Goal: Contribute content: Contribute content

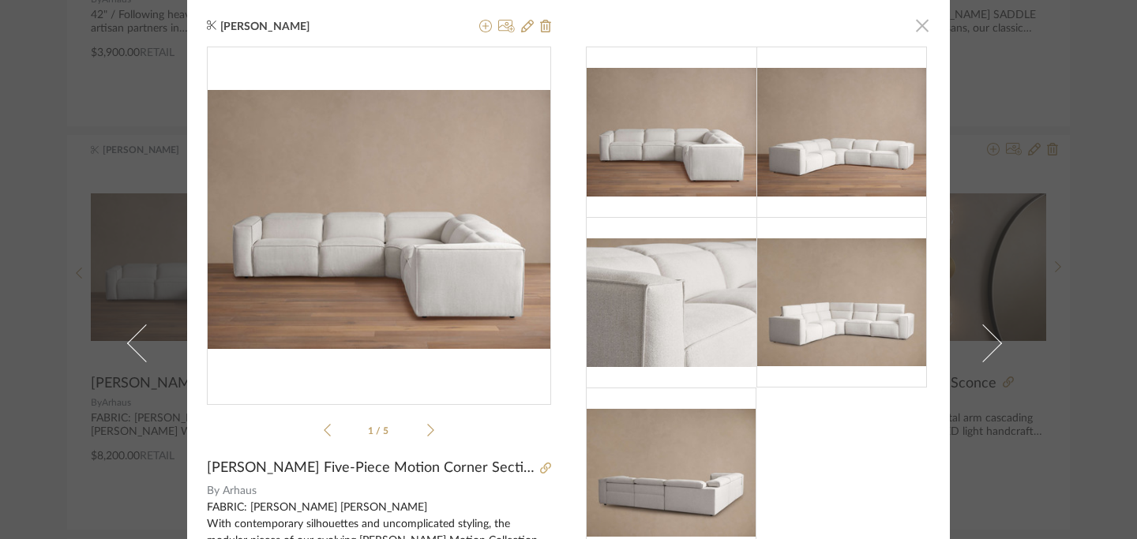
click at [917, 25] on span "button" at bounding box center [922, 25] width 32 height 32
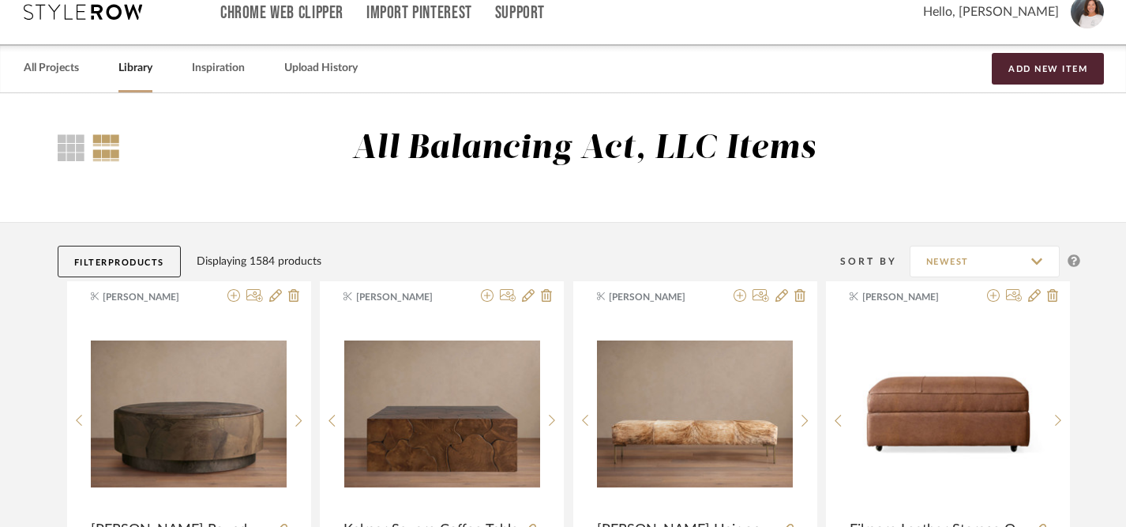
scroll to position [0, 1]
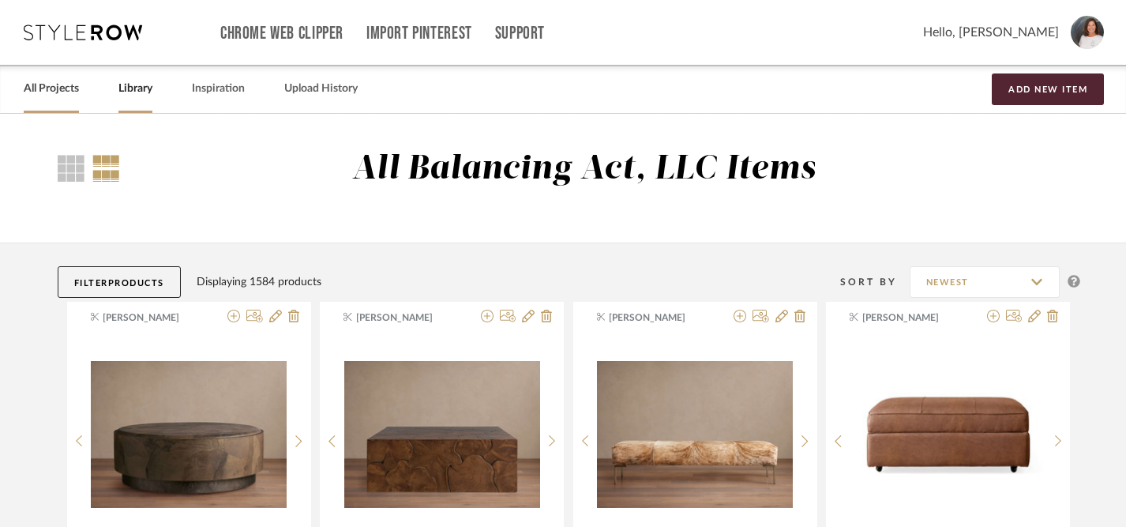
click at [57, 94] on link "All Projects" at bounding box center [51, 88] width 55 height 21
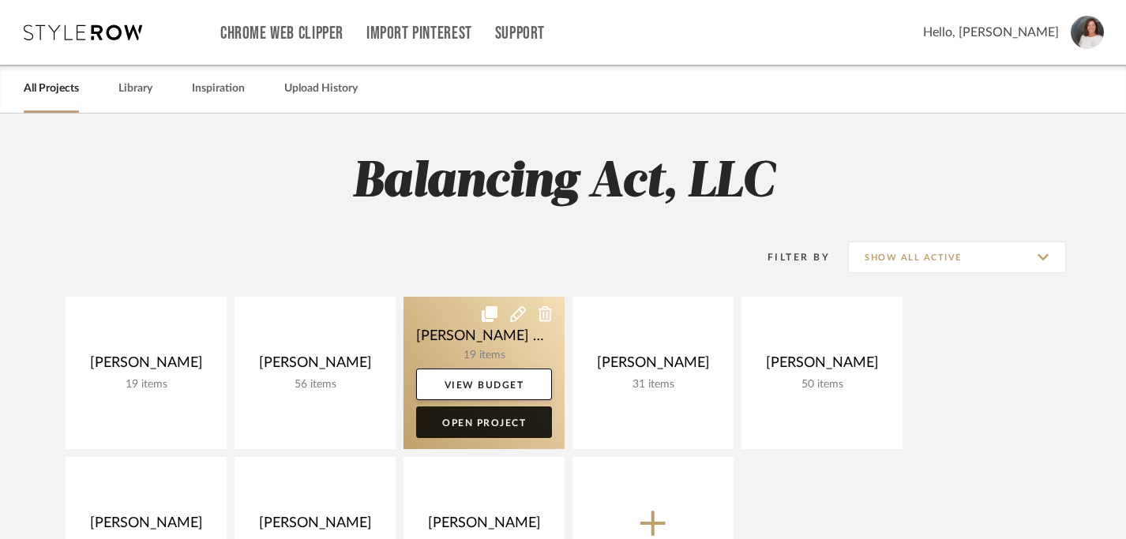
click at [502, 425] on link "Open Project" at bounding box center [484, 423] width 136 height 32
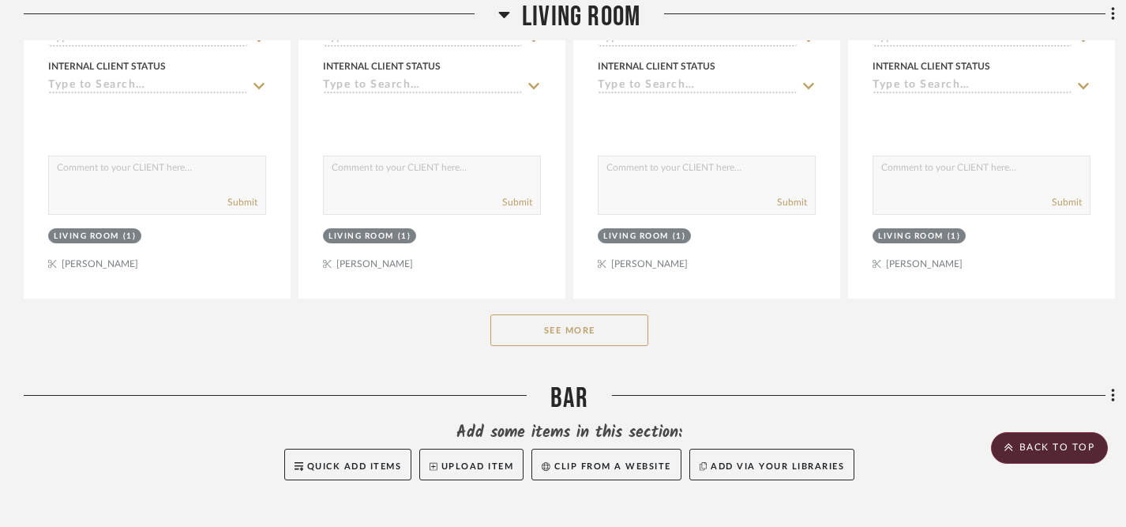
scroll to position [872, 0]
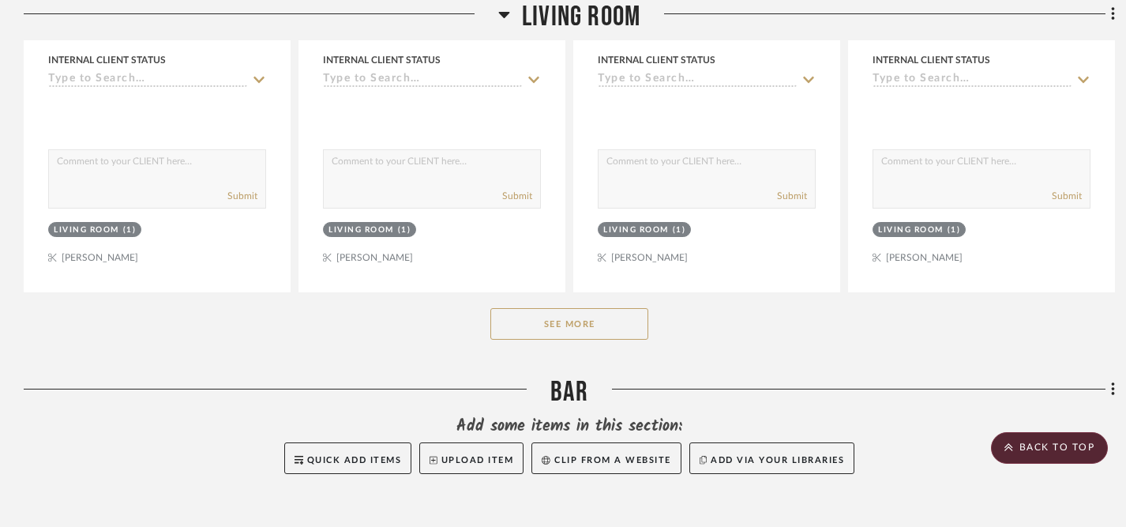
click at [581, 308] on button "See More" at bounding box center [569, 324] width 158 height 32
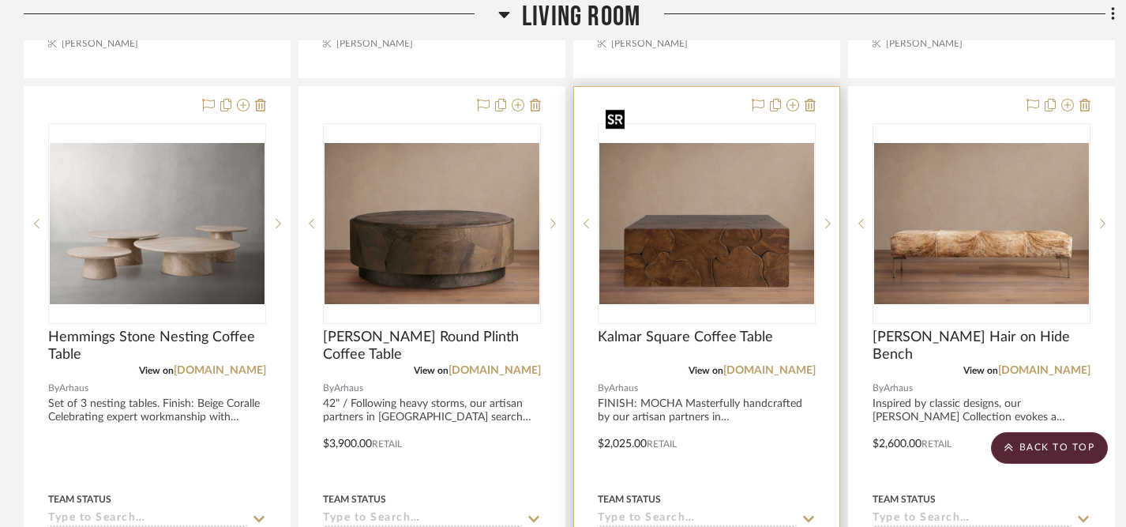
scroll to position [1091, 0]
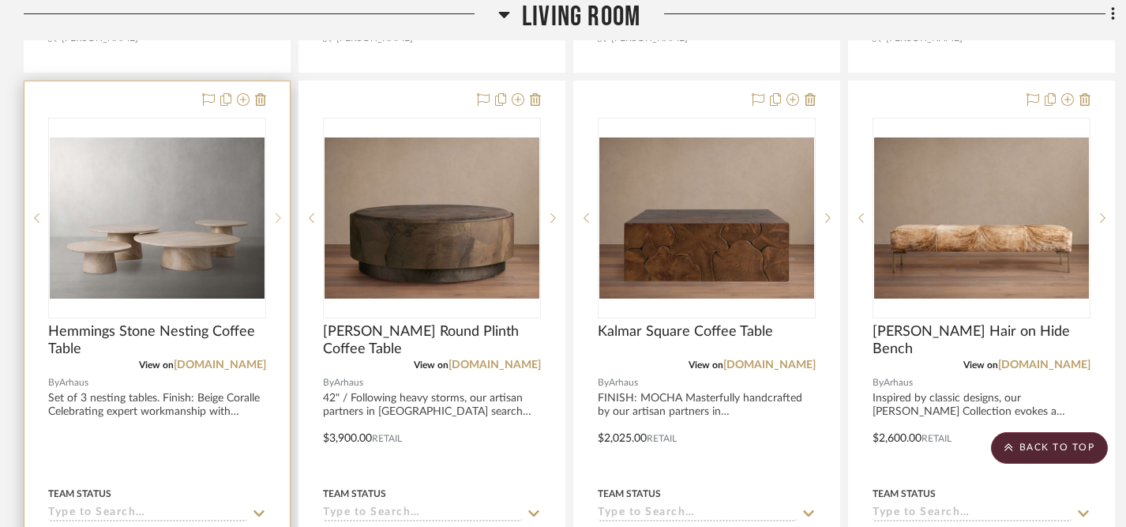
click at [278, 213] on icon at bounding box center [279, 217] width 6 height 9
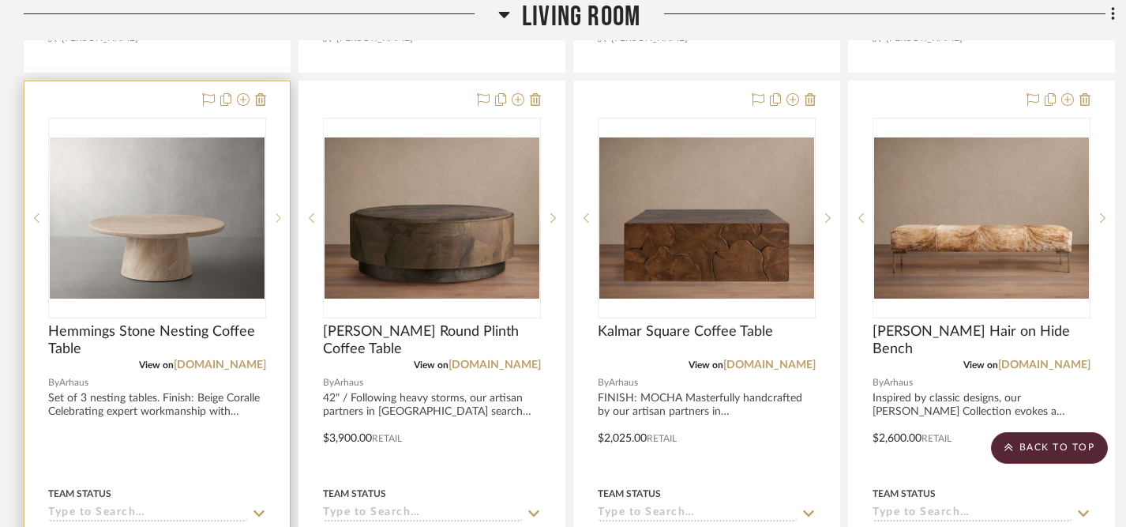
click at [278, 213] on icon at bounding box center [279, 217] width 6 height 9
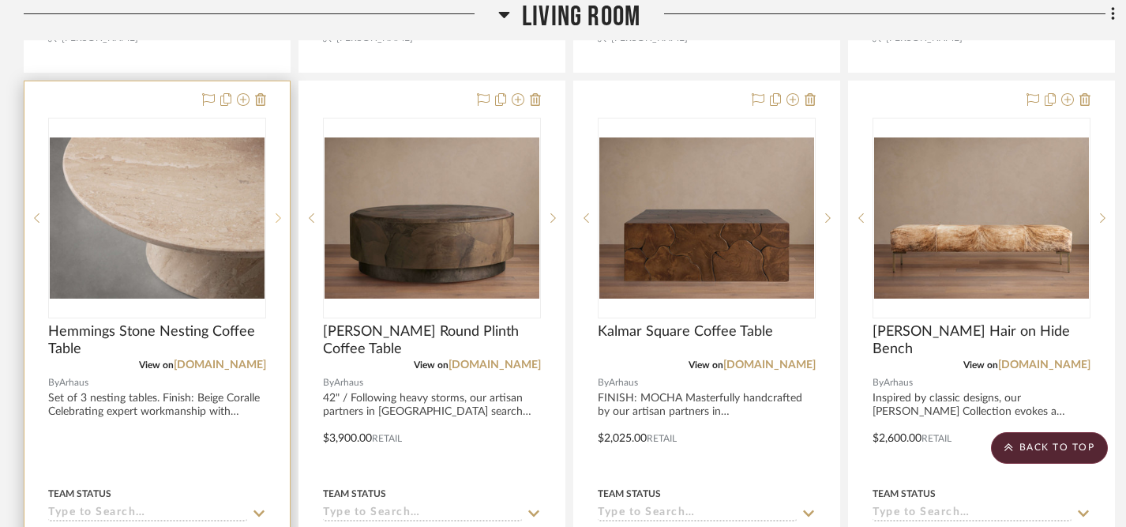
click at [278, 213] on icon at bounding box center [279, 217] width 6 height 9
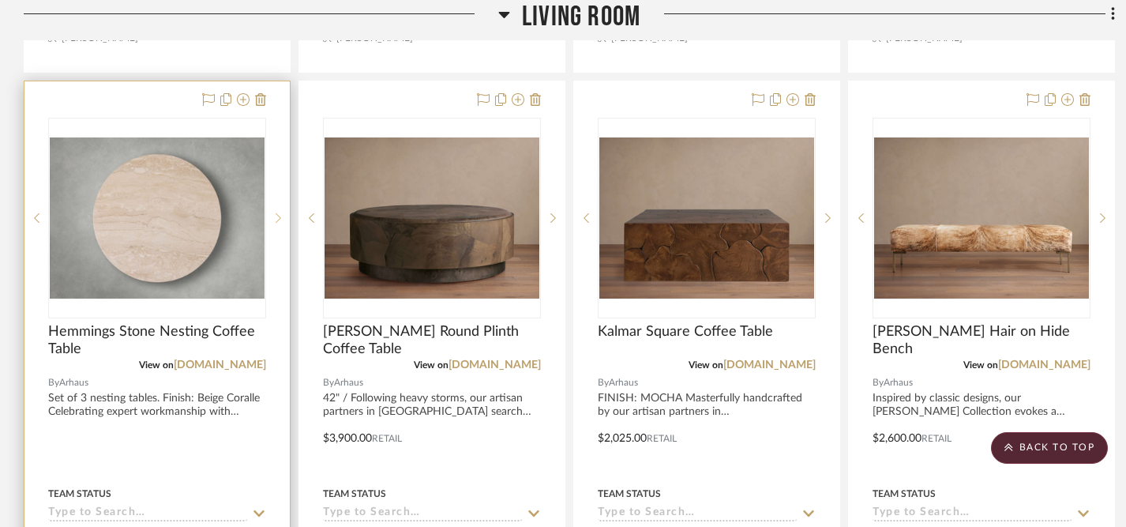
click at [278, 213] on icon at bounding box center [279, 217] width 6 height 9
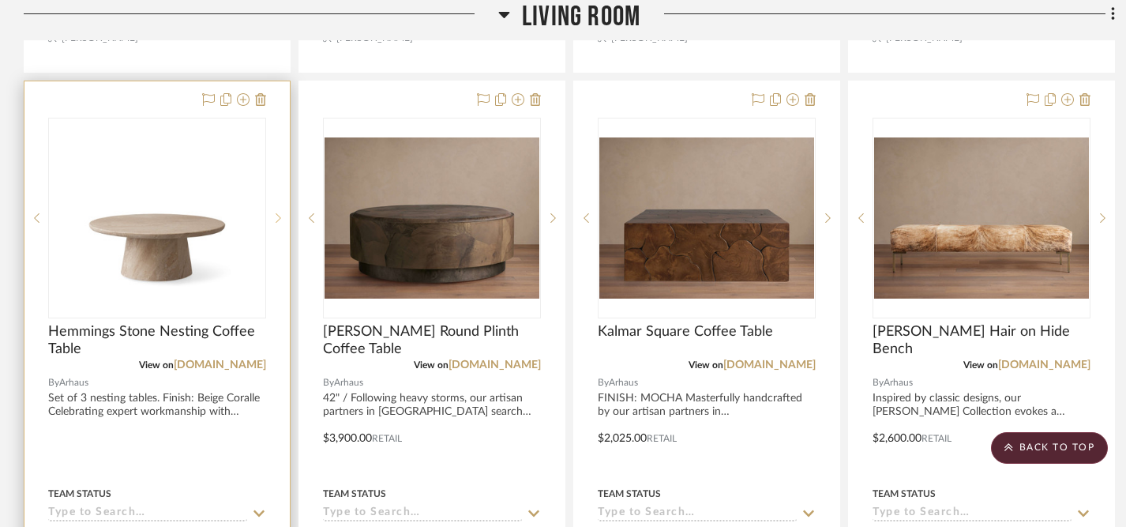
click at [278, 213] on icon at bounding box center [279, 217] width 6 height 9
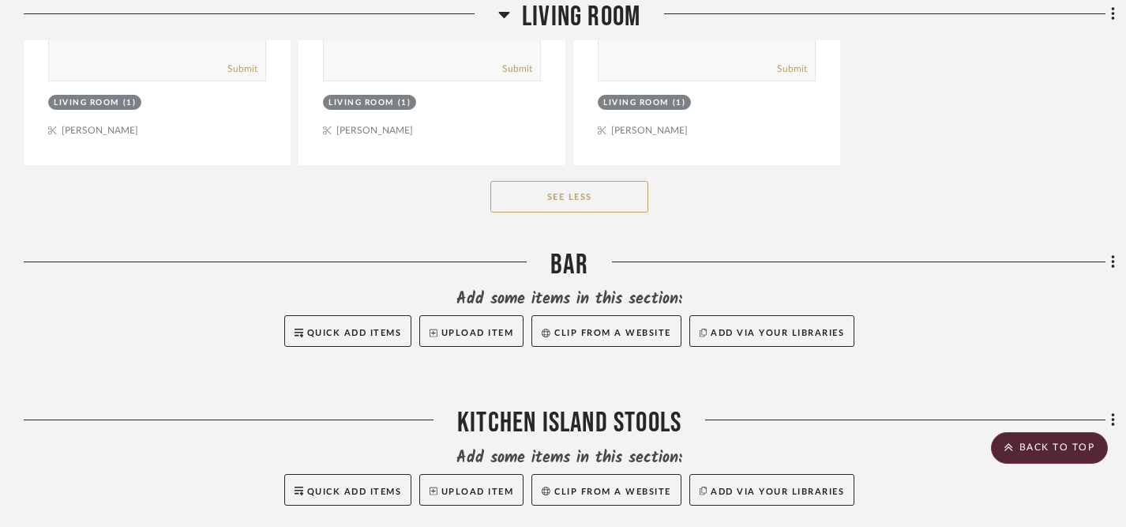
scroll to position [3781, 0]
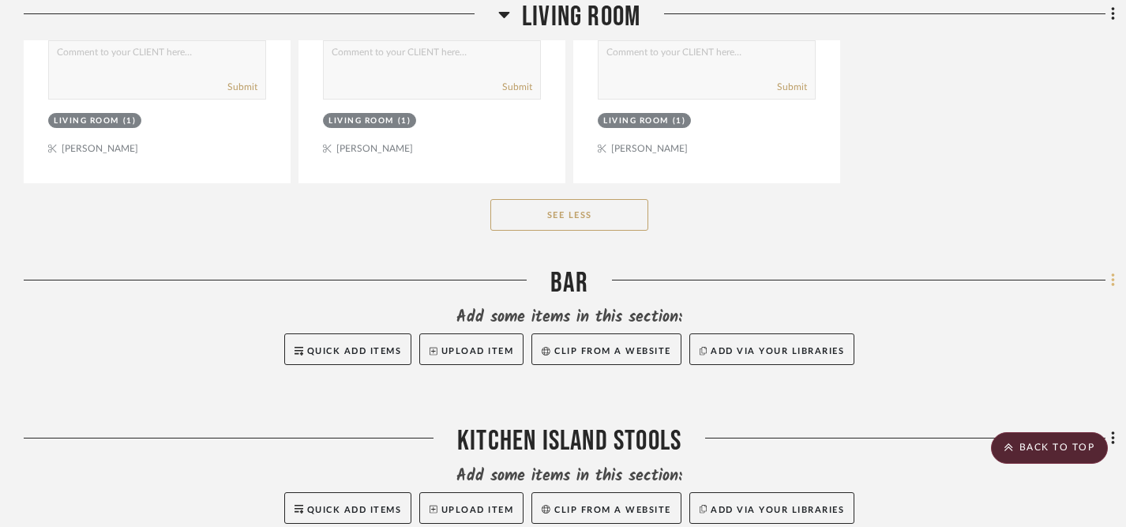
click at [1109, 268] on fa-icon at bounding box center [1110, 281] width 10 height 26
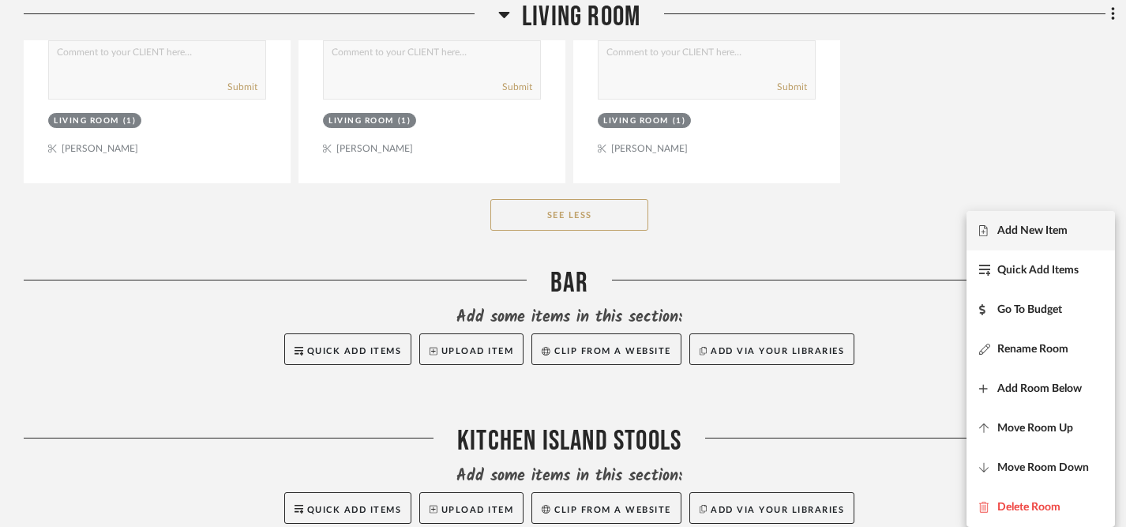
click at [1048, 232] on span "Add New Item" at bounding box center [1032, 230] width 70 height 13
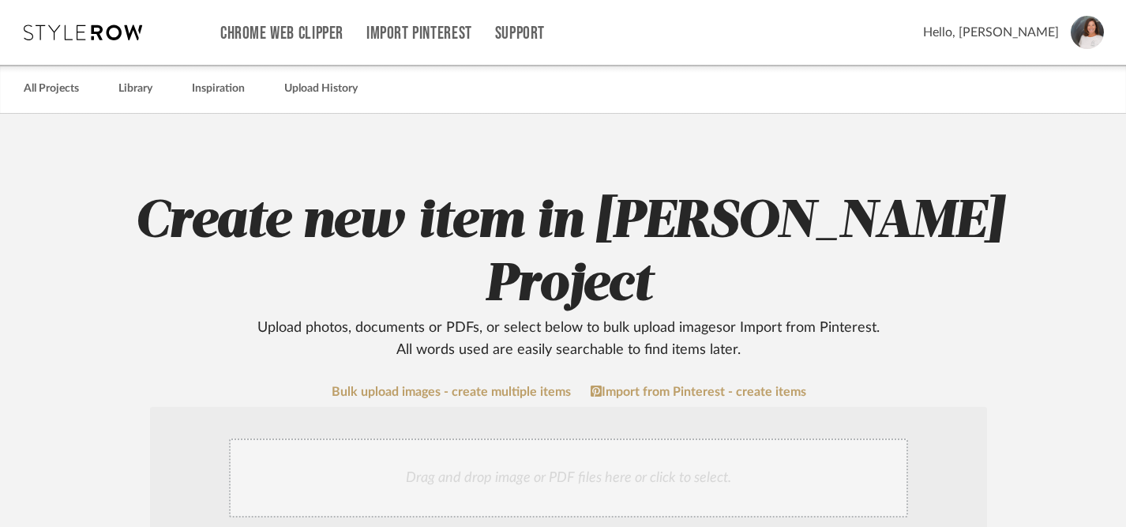
click at [605, 438] on div "Drag and drop image or PDF files here or click to select." at bounding box center [568, 477] width 679 height 79
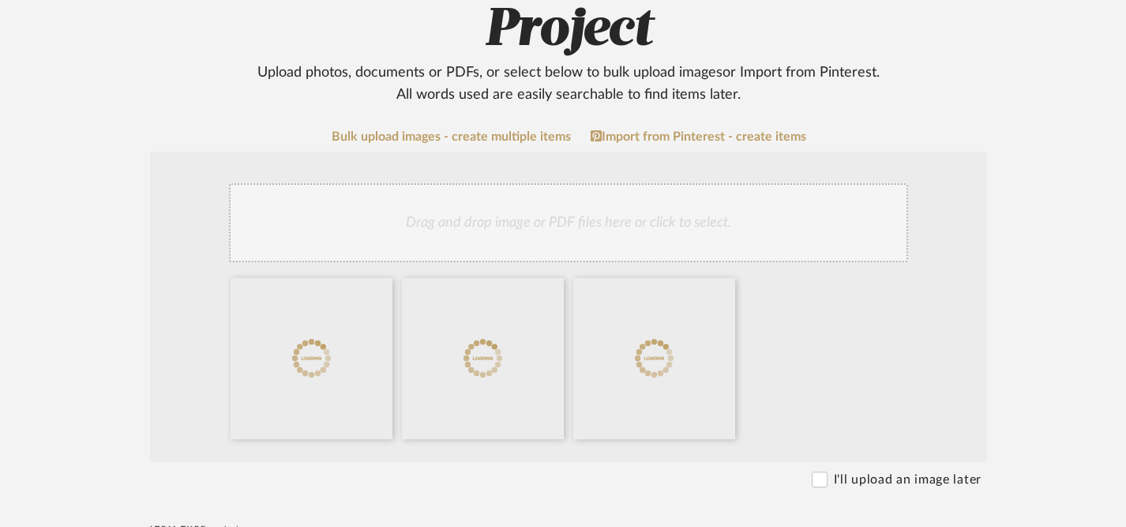
scroll to position [259, 0]
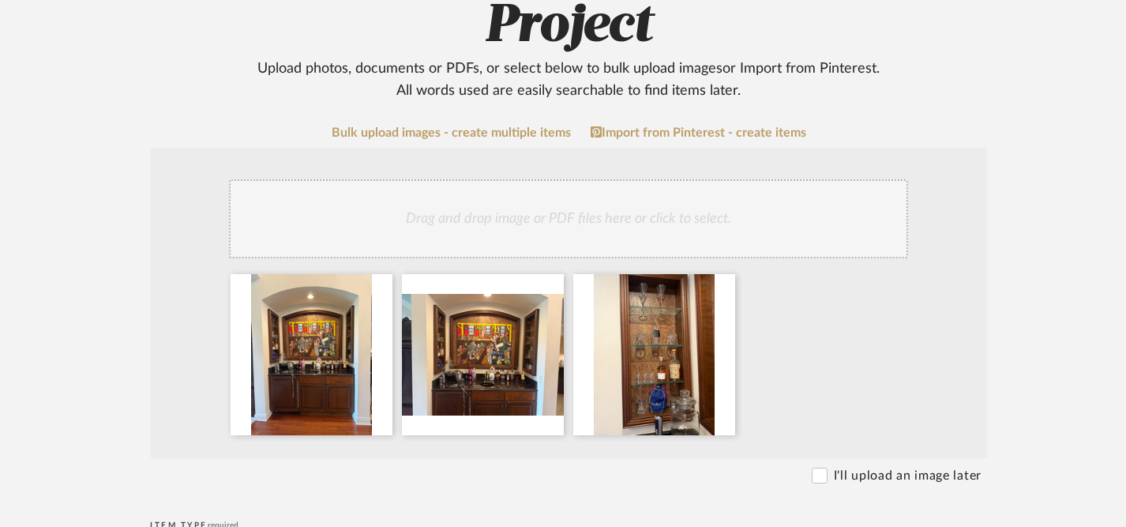
radio input "true"
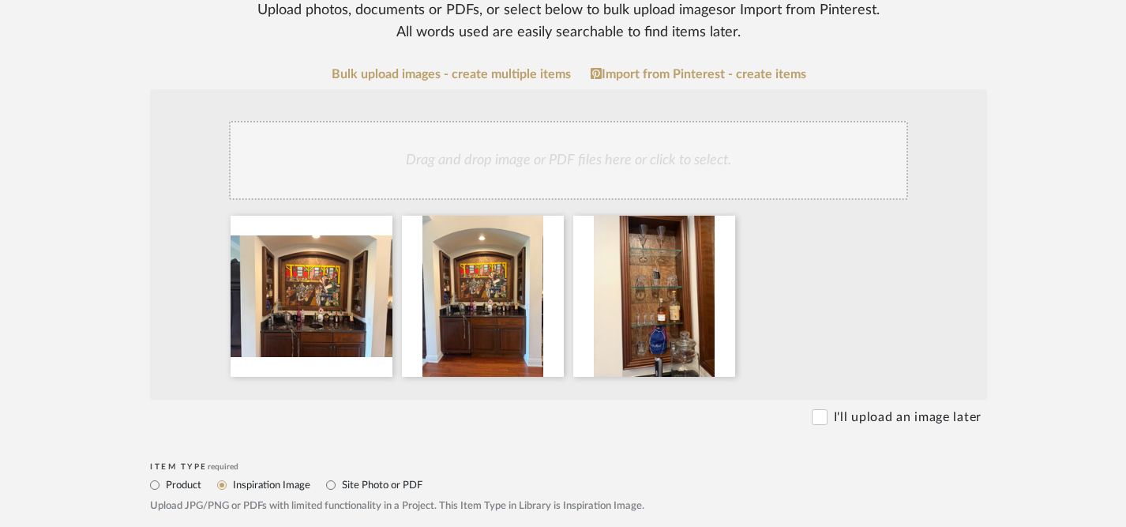
scroll to position [349, 0]
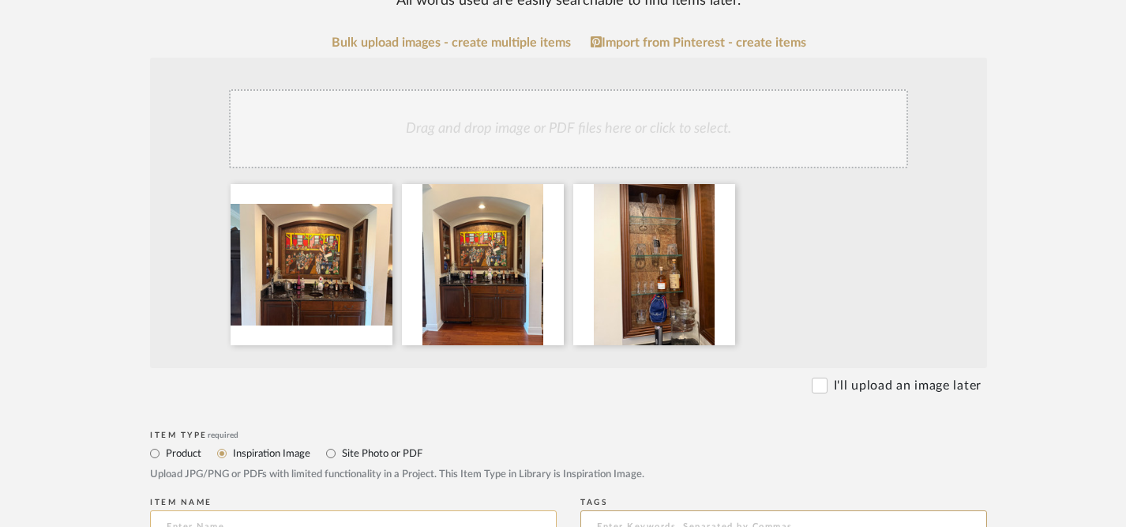
click at [381, 510] on input at bounding box center [353, 526] width 407 height 32
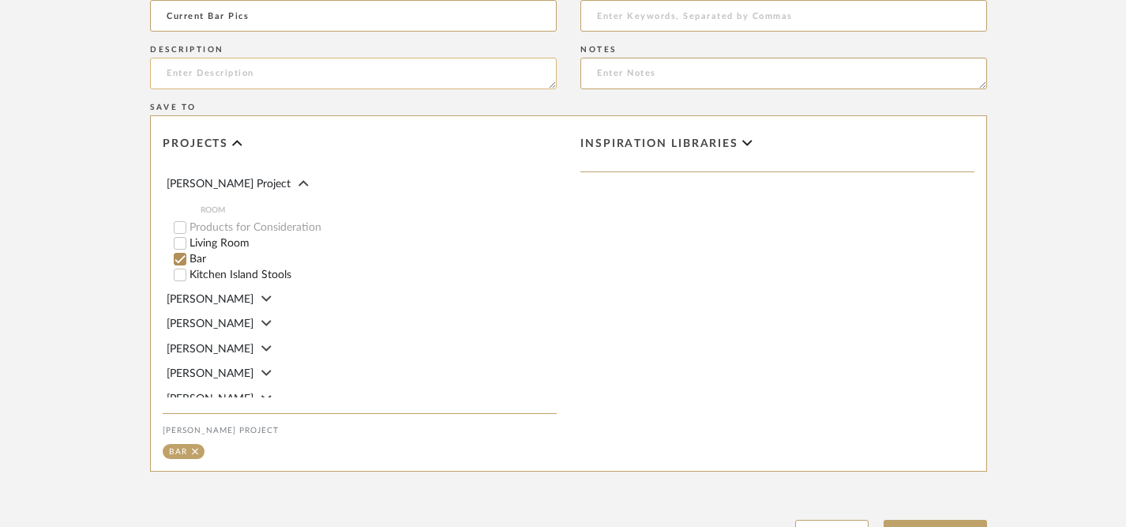
scroll to position [935, 0]
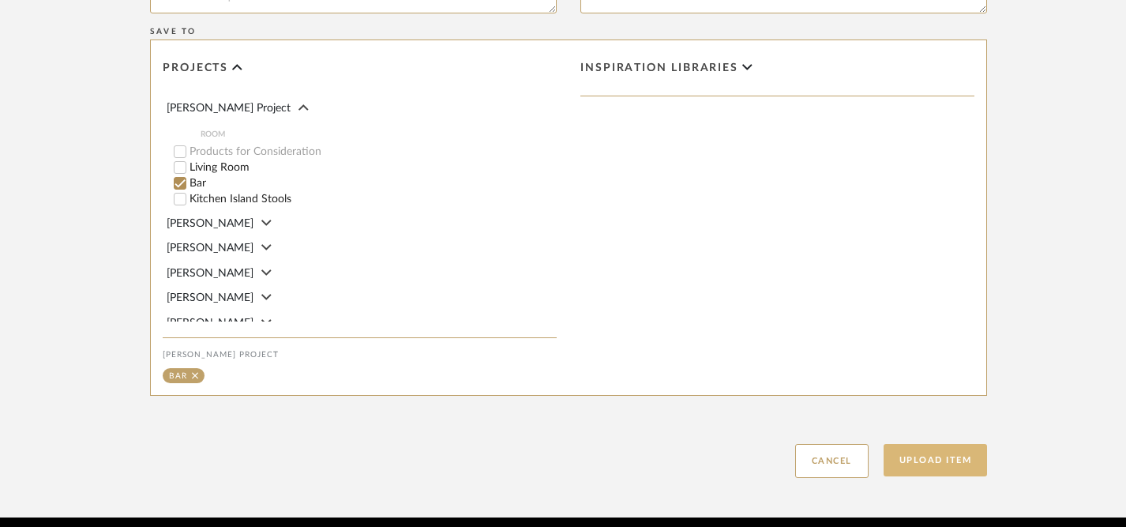
type input "Current Bar Pics"
click at [948, 444] on button "Upload Item" at bounding box center [935, 460] width 104 height 32
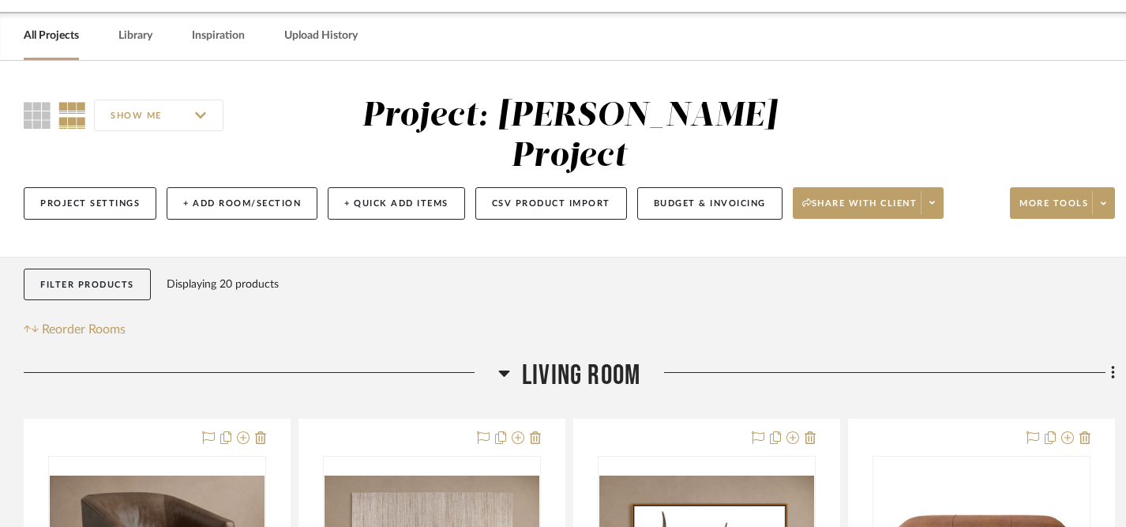
scroll to position [52, 0]
click at [1114, 365] on icon at bounding box center [1113, 373] width 5 height 17
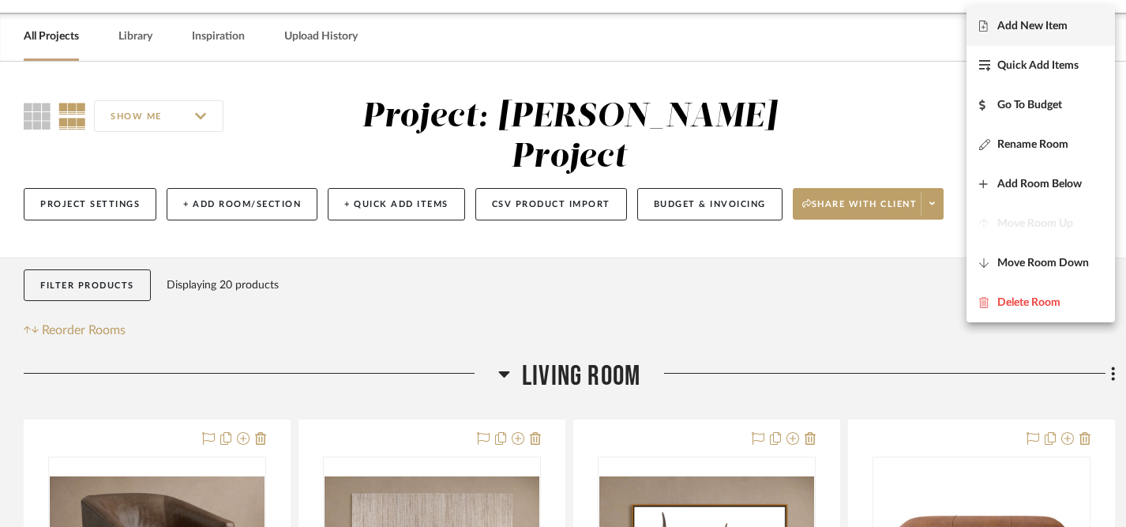
click at [1037, 31] on span "Add New Item" at bounding box center [1032, 25] width 70 height 13
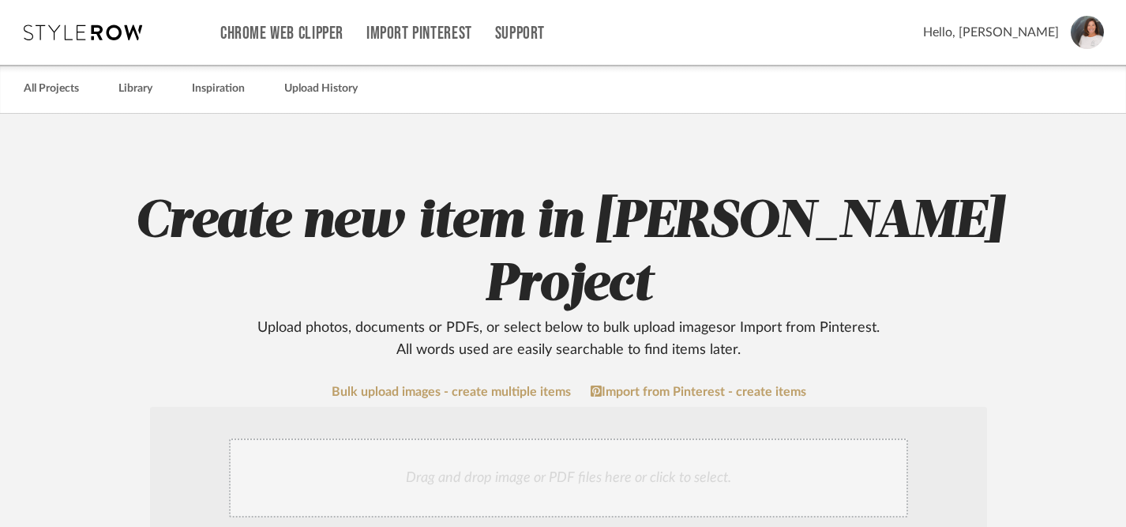
click at [614, 438] on div "Drag and drop image or PDF files here or click to select." at bounding box center [568, 477] width 679 height 79
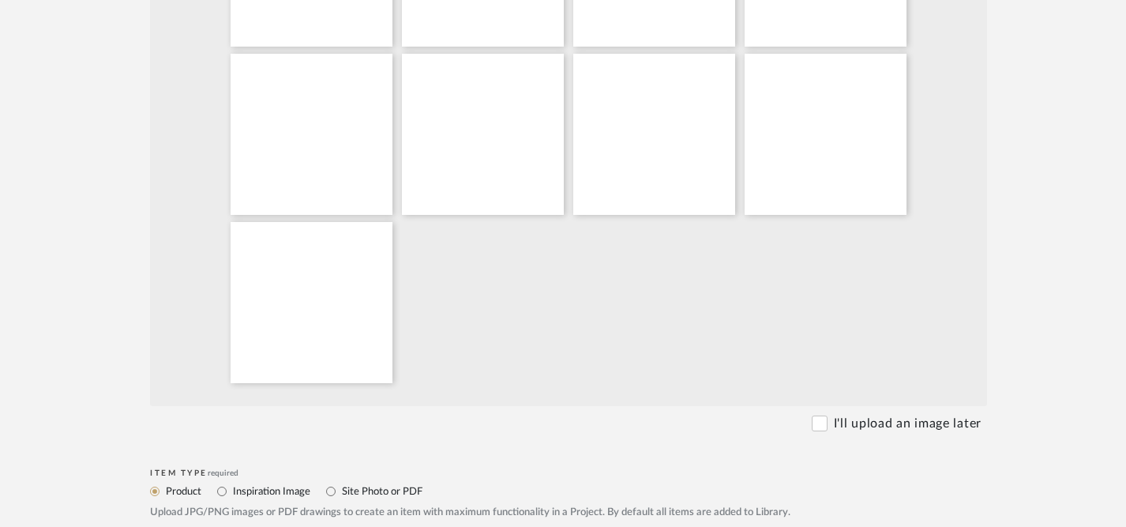
scroll to position [649, 0]
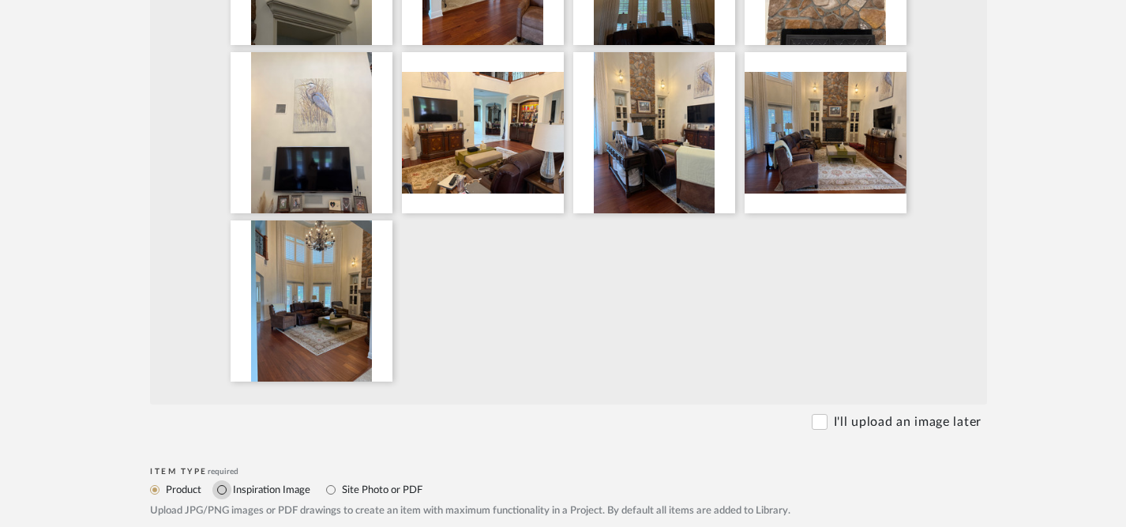
click at [220, 480] on input "Inspiration Image" at bounding box center [221, 489] width 19 height 19
radio input "true"
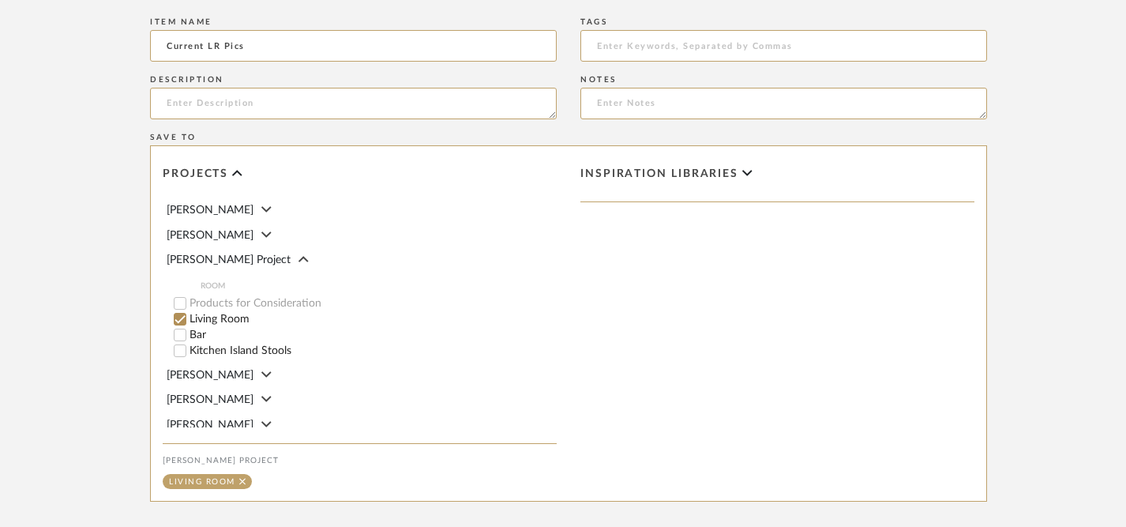
scroll to position [1271, 0]
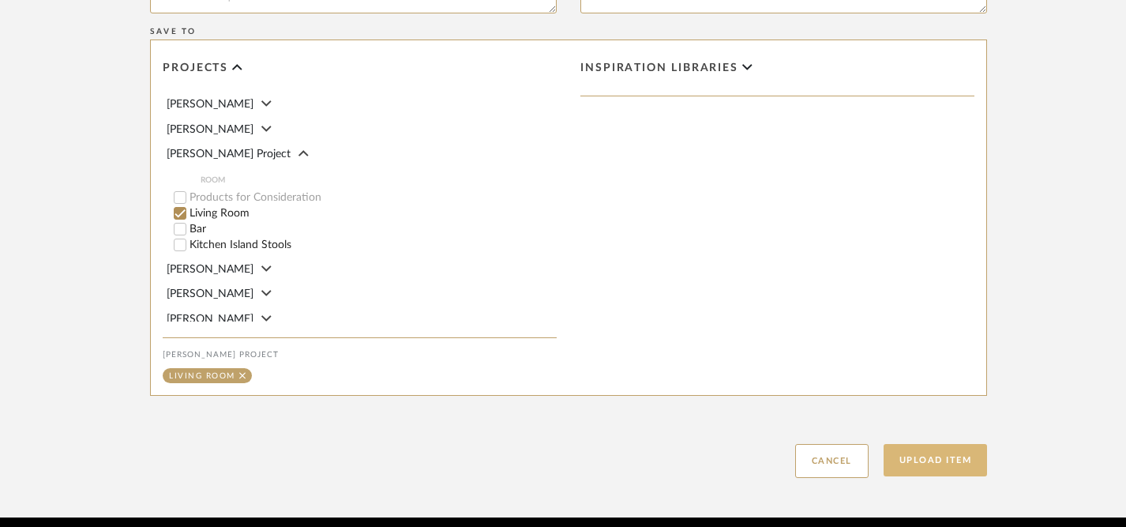
type input "Current LR Pics"
click at [928, 444] on button "Upload Item" at bounding box center [935, 460] width 104 height 32
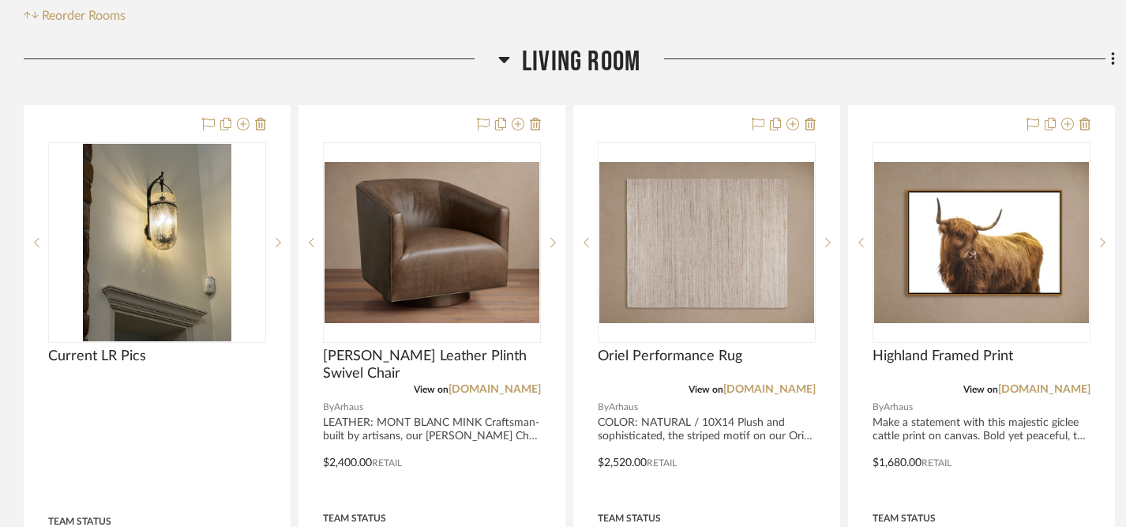
scroll to position [372, 0]
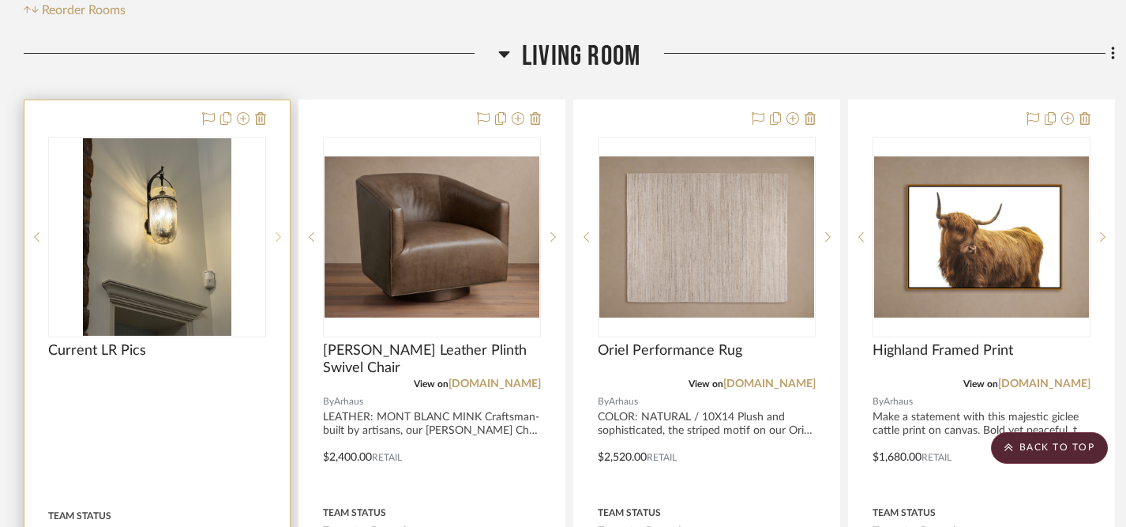
click at [279, 231] on icon at bounding box center [279, 236] width 6 height 11
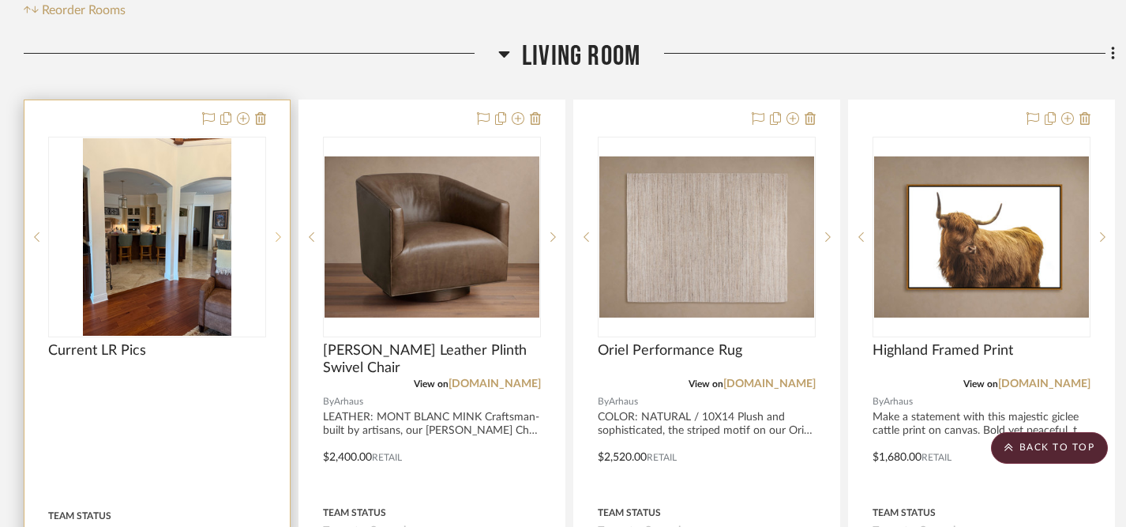
click at [279, 231] on icon at bounding box center [279, 236] width 6 height 11
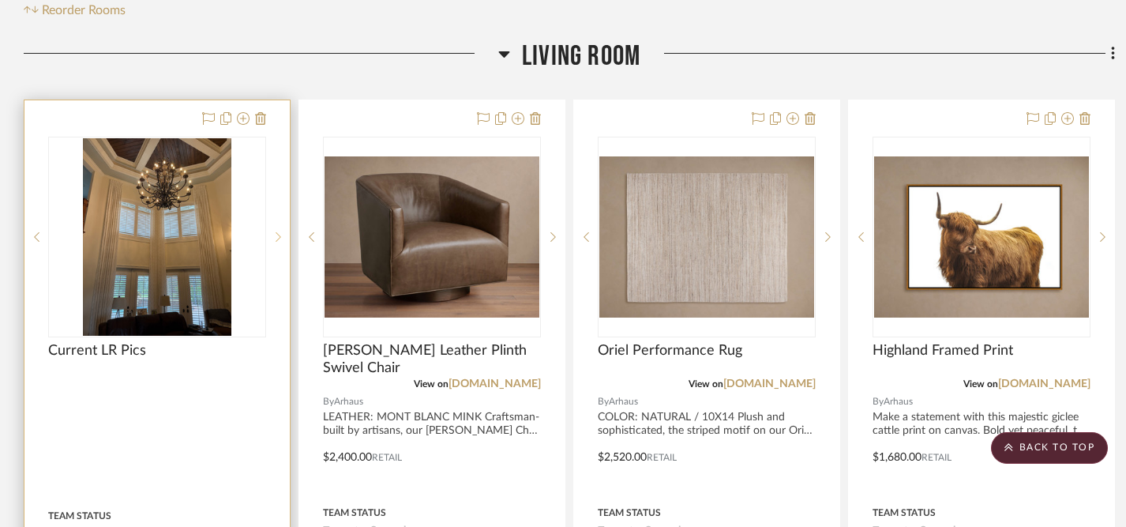
click at [279, 231] on icon at bounding box center [279, 236] width 6 height 11
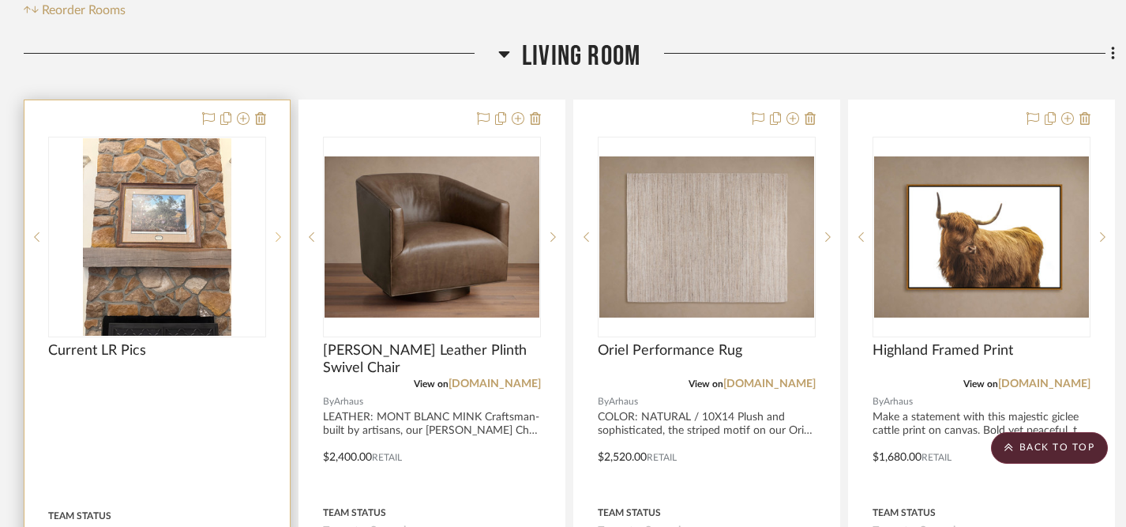
click at [279, 231] on icon at bounding box center [279, 236] width 6 height 11
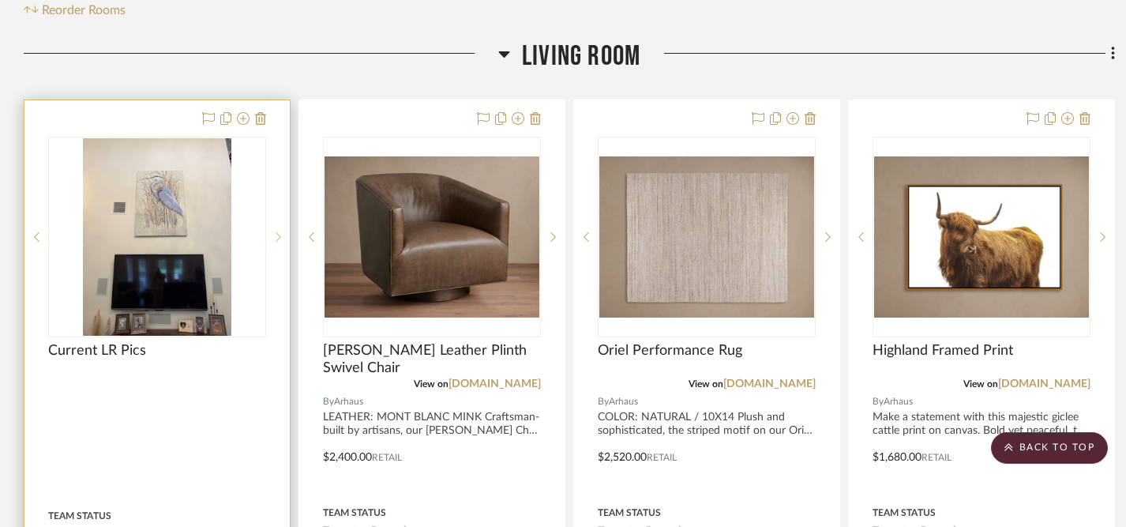
click at [279, 231] on icon at bounding box center [279, 236] width 6 height 11
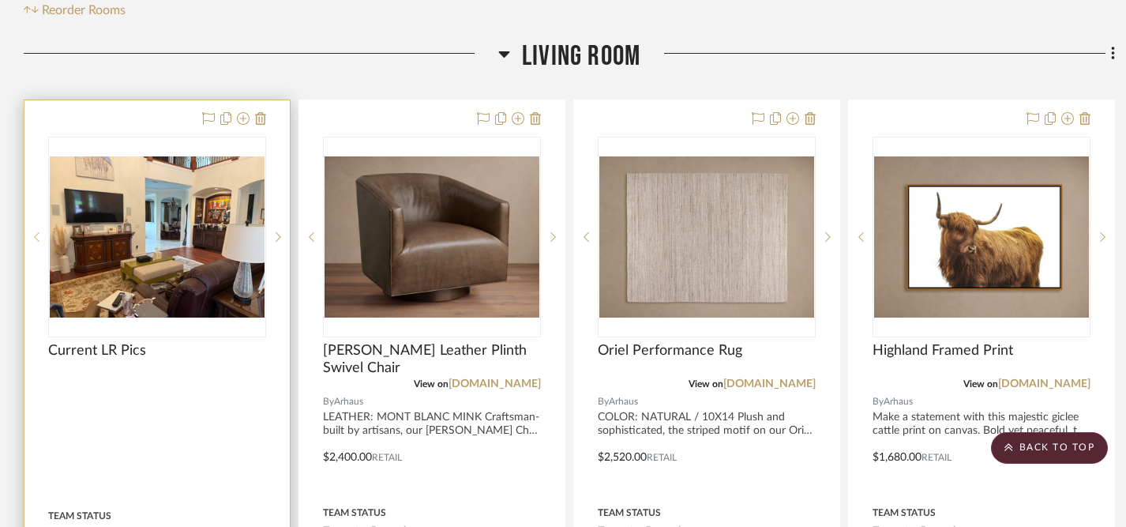
click at [37, 231] on icon at bounding box center [37, 236] width 6 height 11
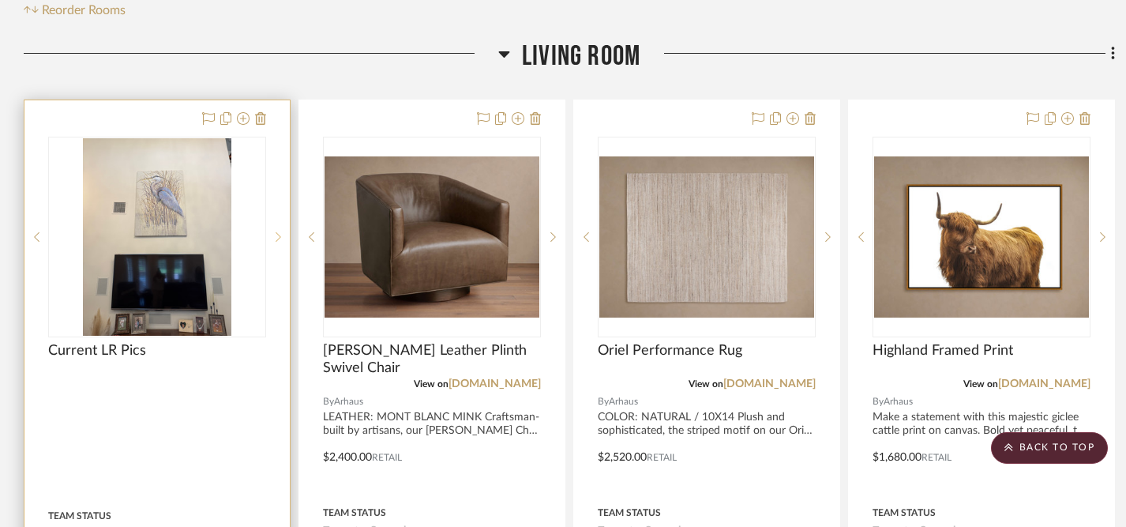
click at [281, 231] on sr-next-btn at bounding box center [278, 236] width 24 height 11
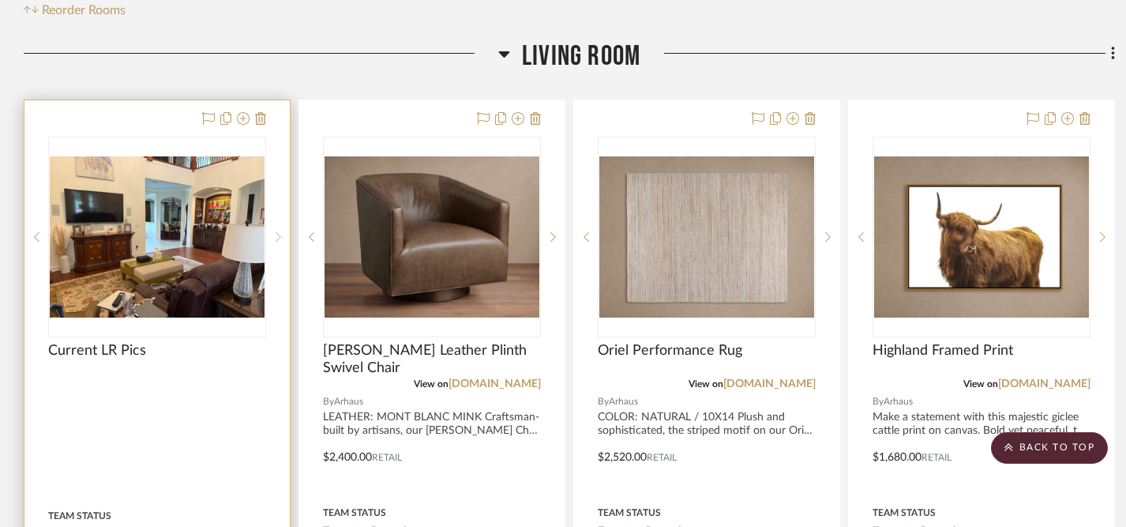
click at [281, 231] on sr-next-btn at bounding box center [278, 236] width 24 height 11
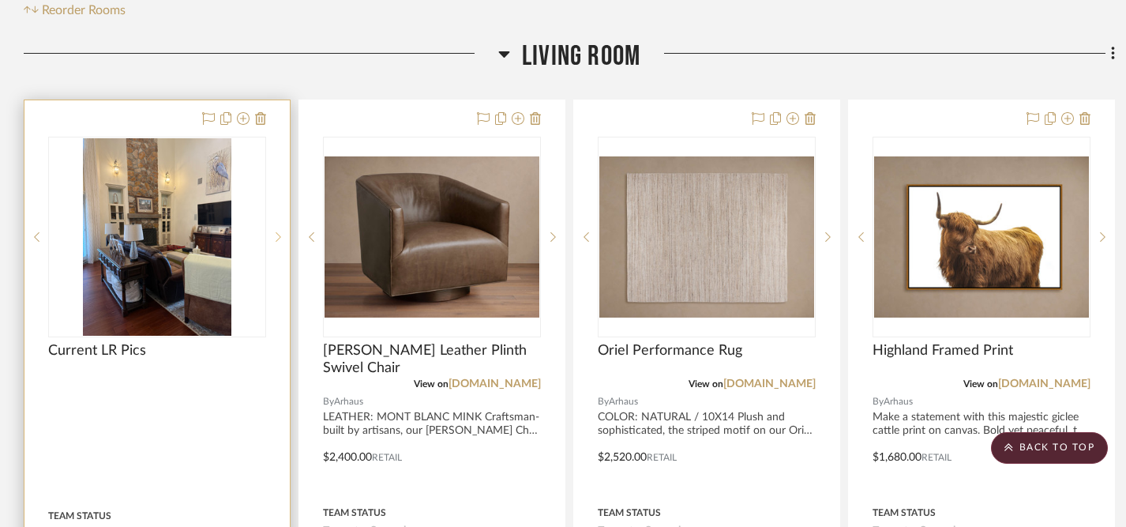
click at [281, 231] on sr-next-btn at bounding box center [278, 236] width 24 height 11
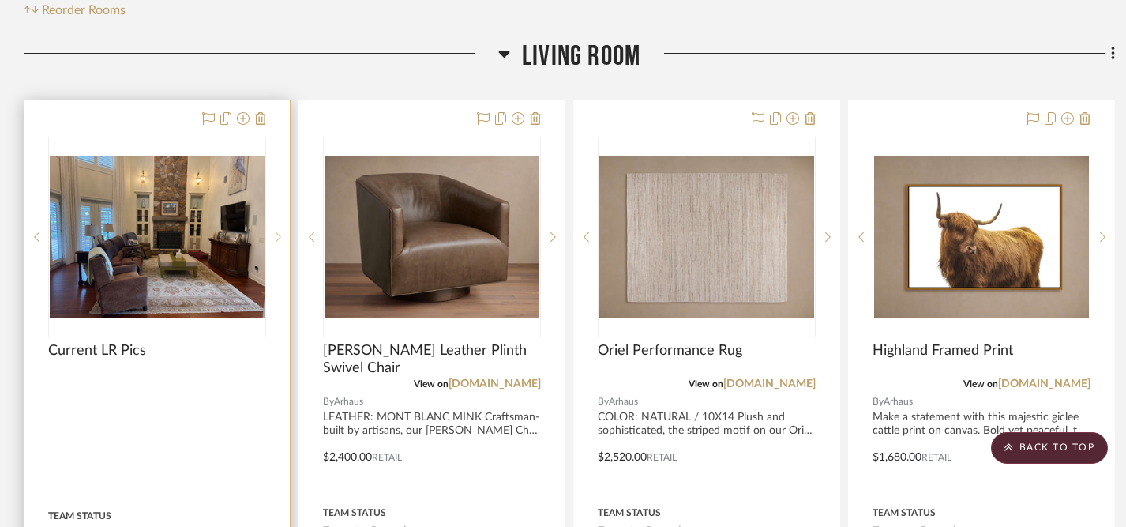
click at [281, 231] on sr-next-btn at bounding box center [278, 236] width 24 height 11
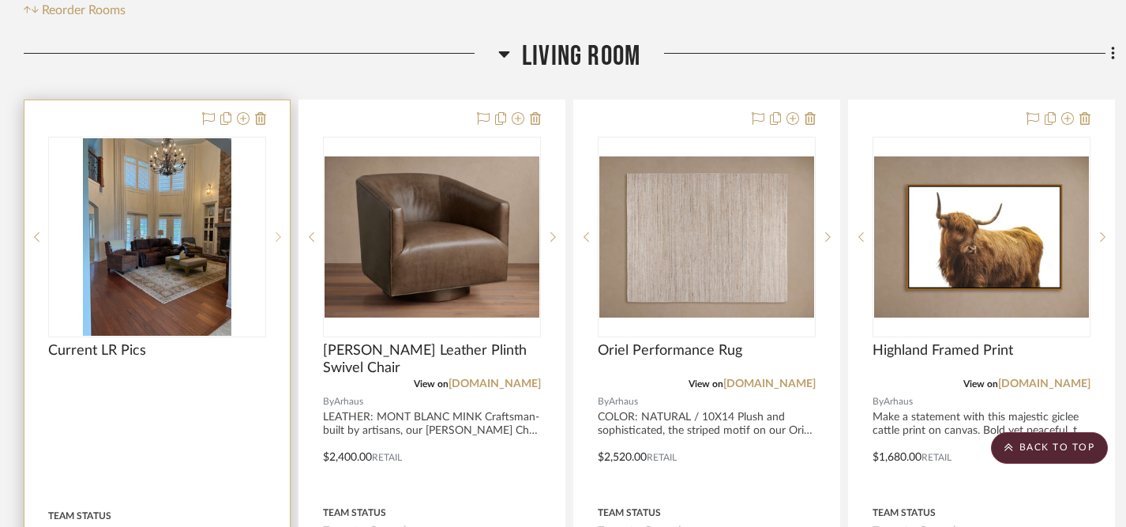
click at [281, 231] on sr-next-btn at bounding box center [278, 236] width 24 height 11
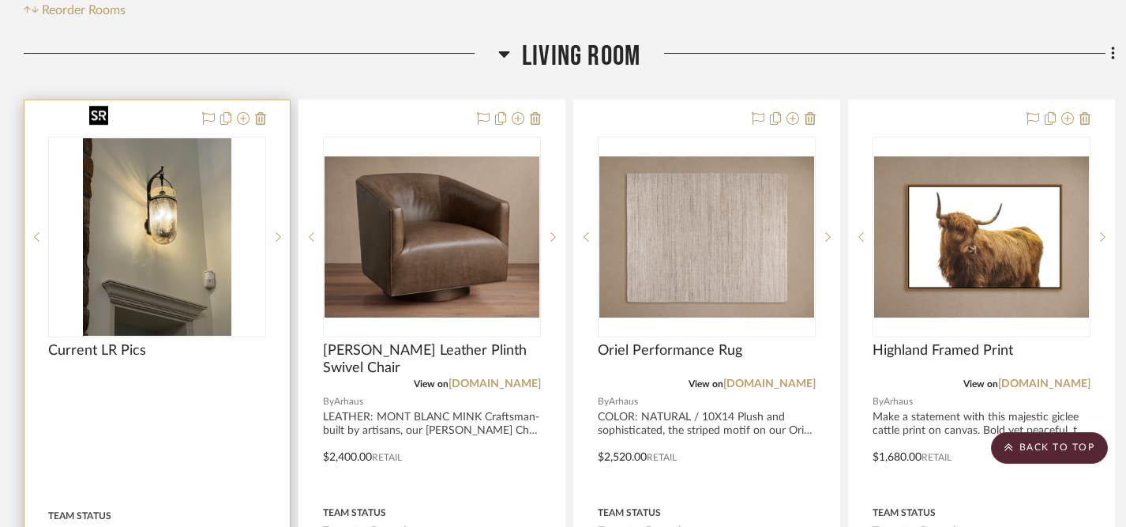
click at [171, 181] on img "0" at bounding box center [157, 236] width 148 height 197
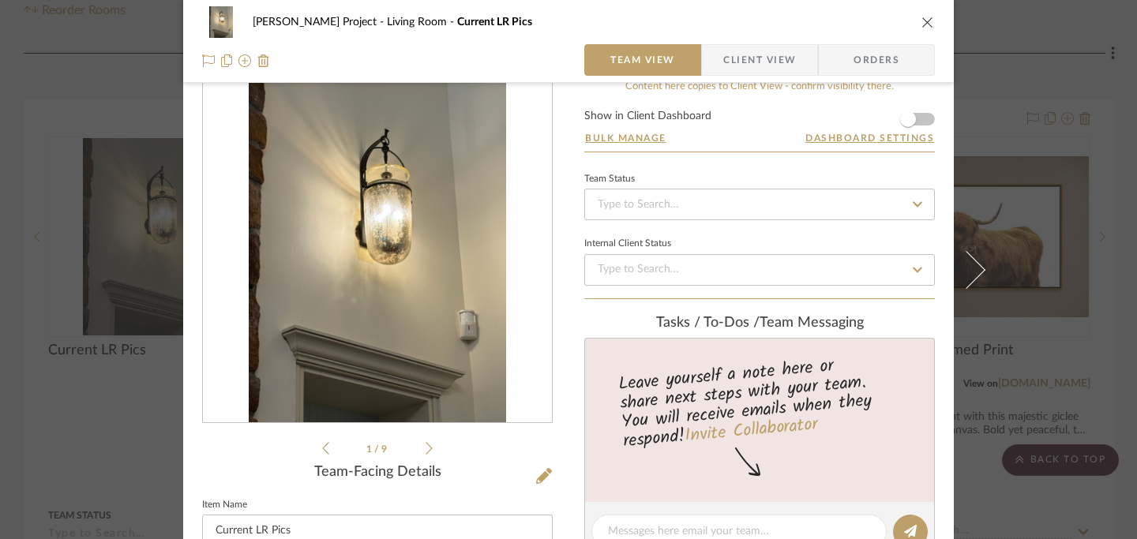
scroll to position [0, 0]
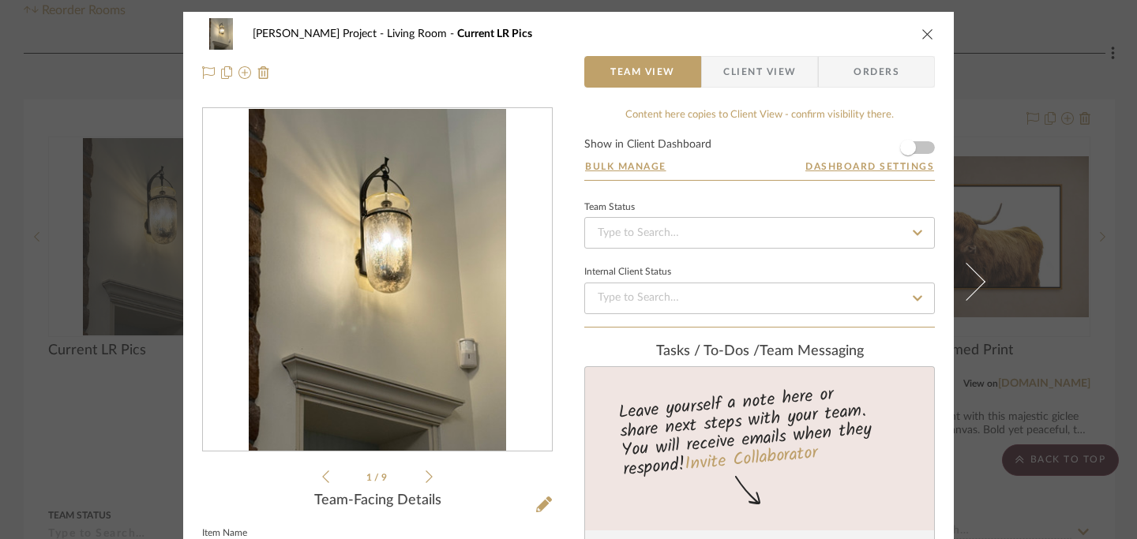
click at [923, 34] on icon "close" at bounding box center [927, 34] width 13 height 13
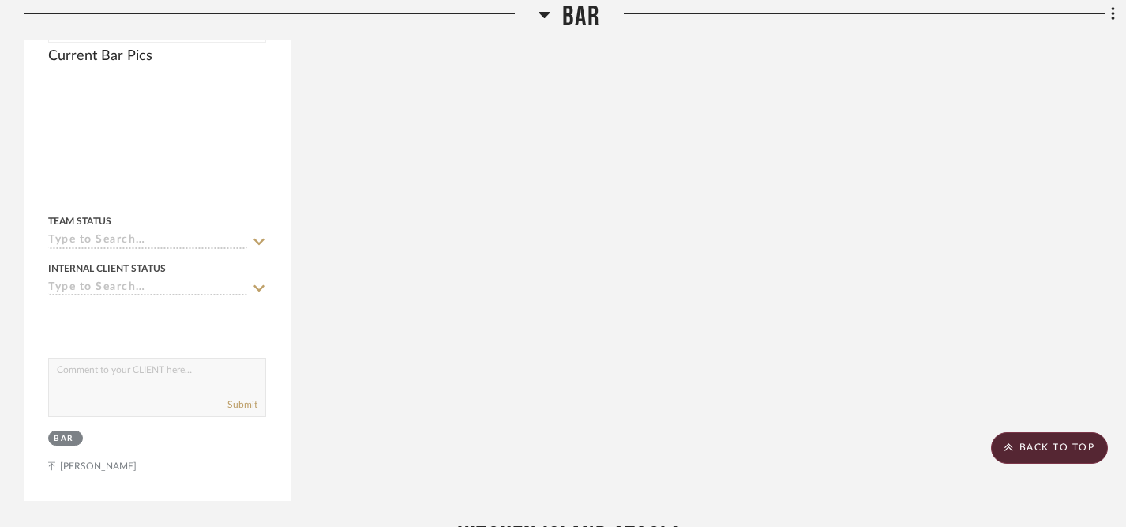
scroll to position [4497, 0]
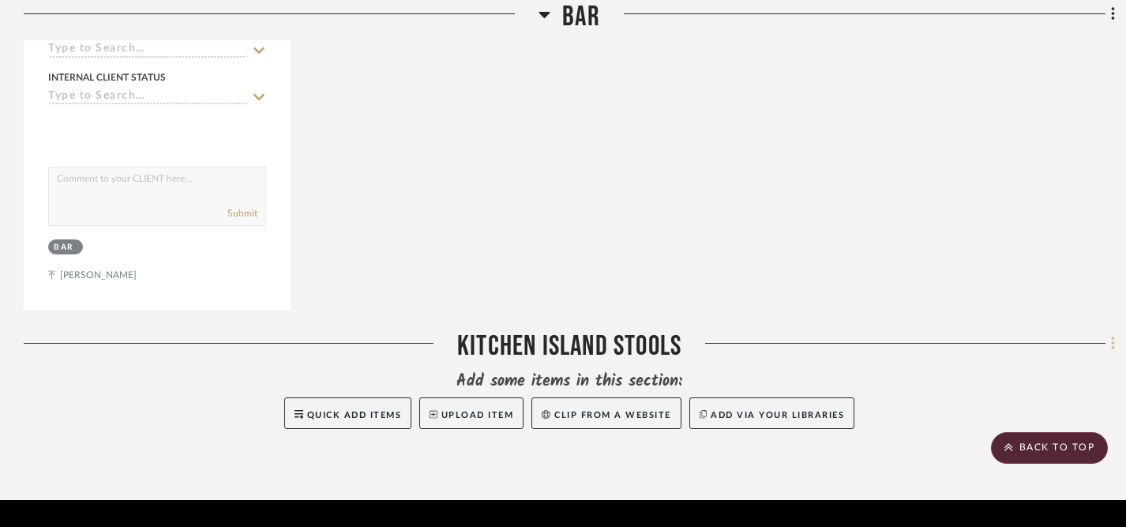
click at [1114, 335] on icon at bounding box center [1113, 343] width 5 height 17
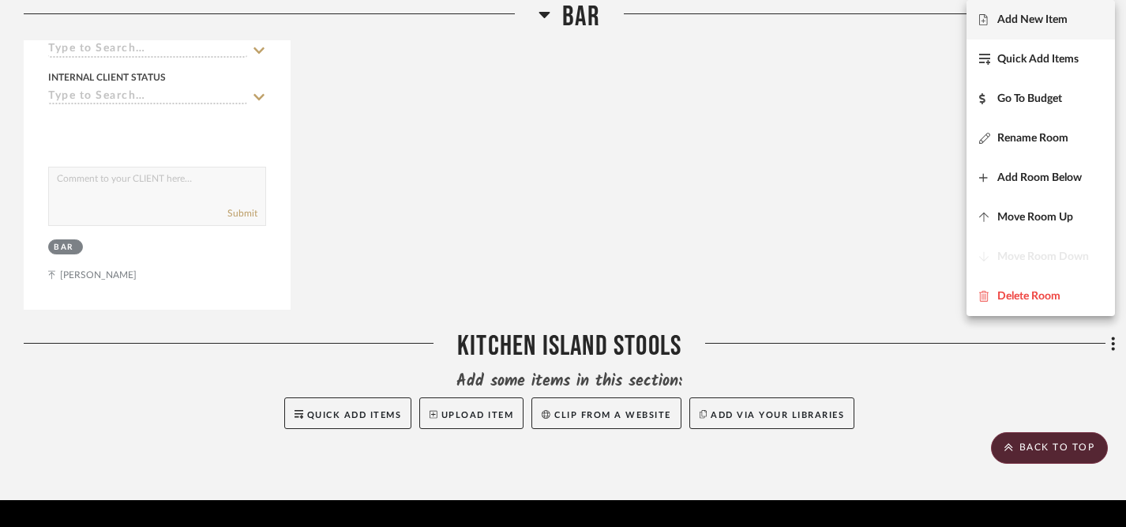
click at [1037, 21] on span "Add New Item" at bounding box center [1032, 19] width 70 height 13
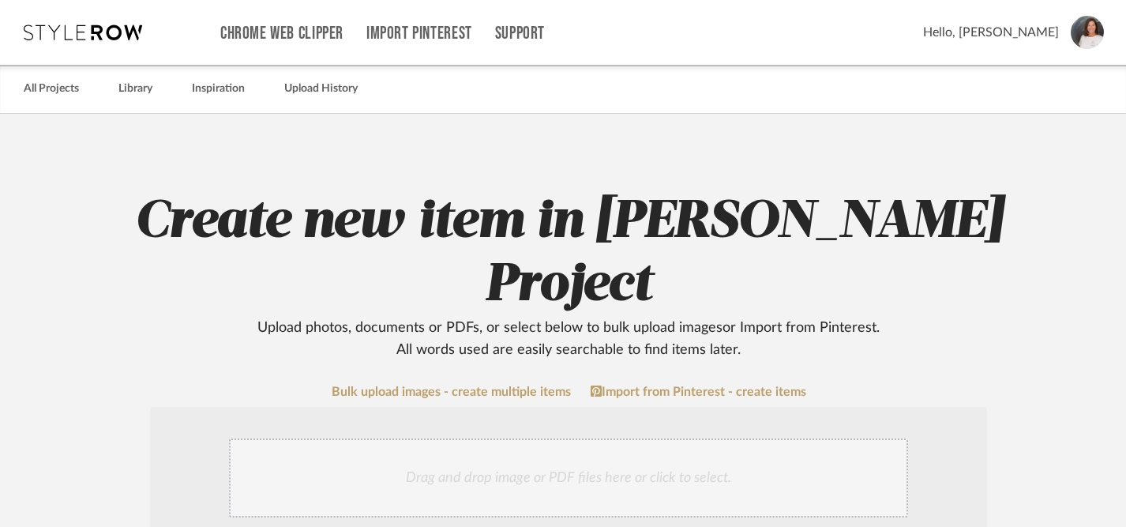
click at [660, 438] on div "Drag and drop image or PDF files here or click to select." at bounding box center [568, 477] width 679 height 79
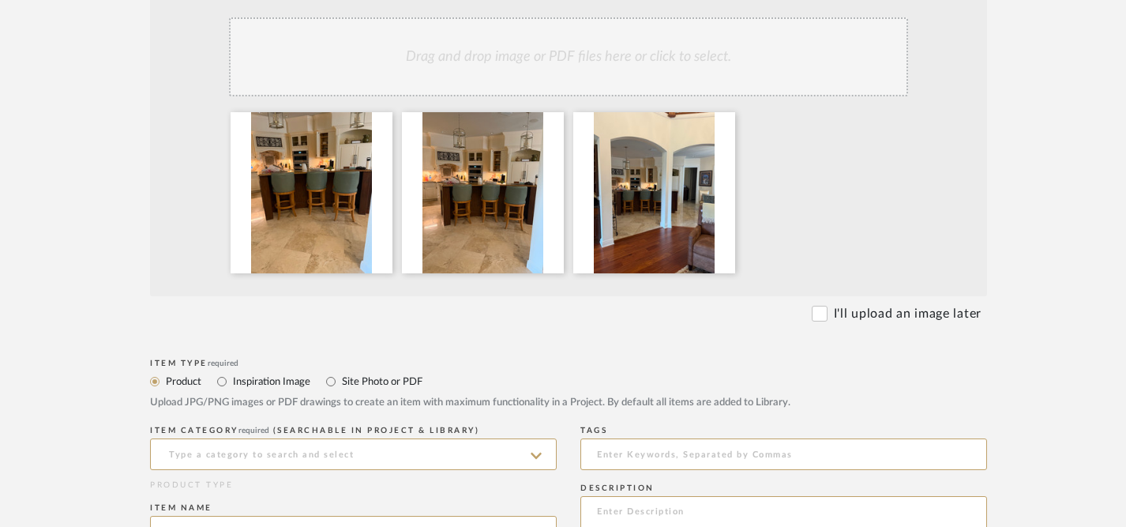
scroll to position [423, 0]
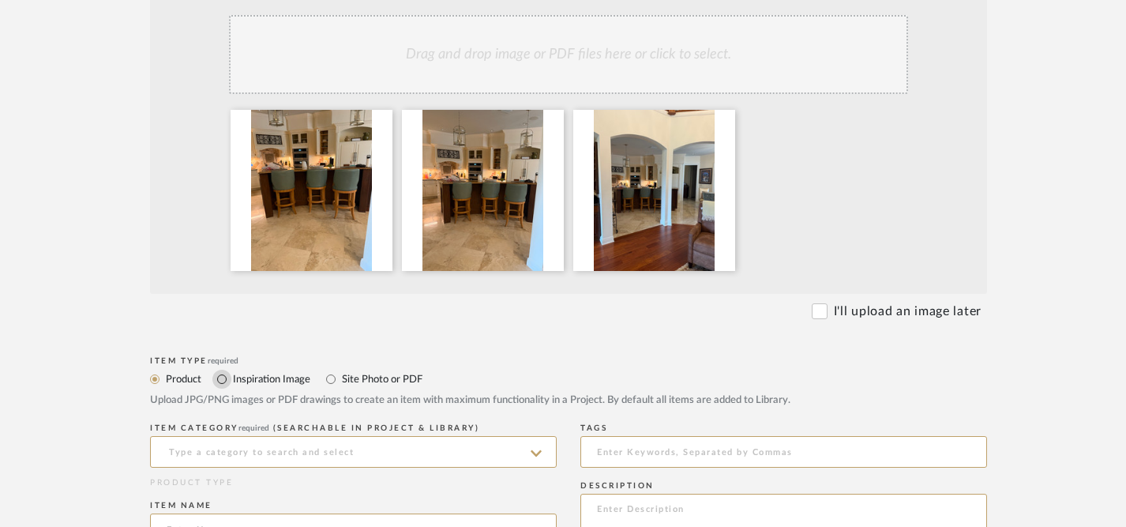
click at [222, 369] on input "Inspiration Image" at bounding box center [221, 378] width 19 height 19
radio input "true"
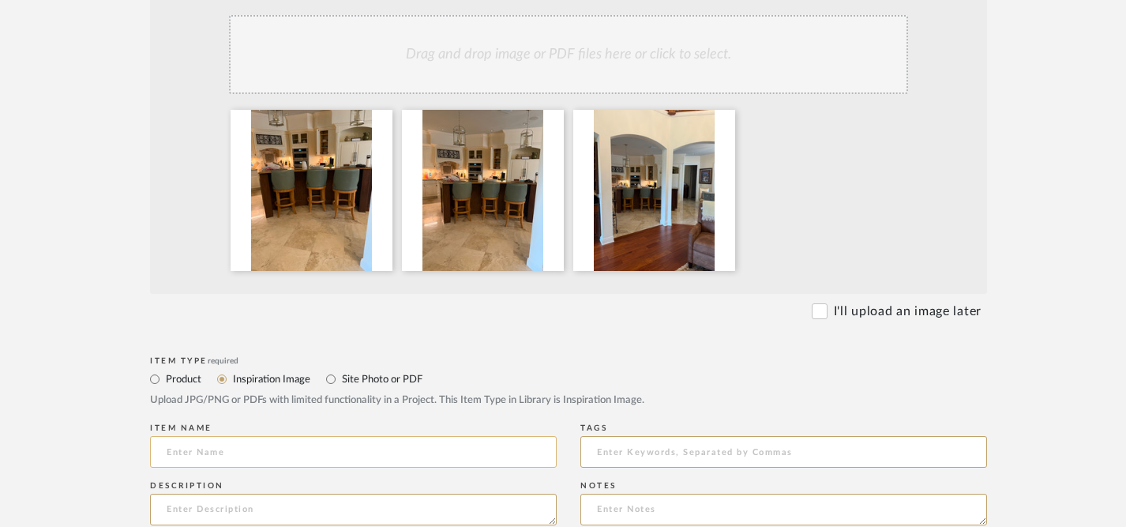
click at [242, 436] on input at bounding box center [353, 452] width 407 height 32
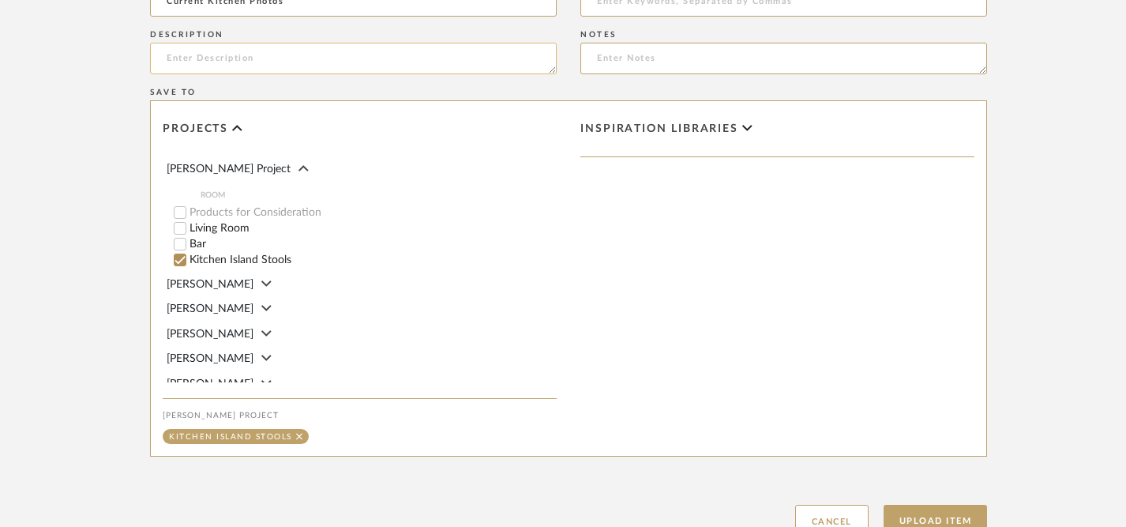
scroll to position [935, 0]
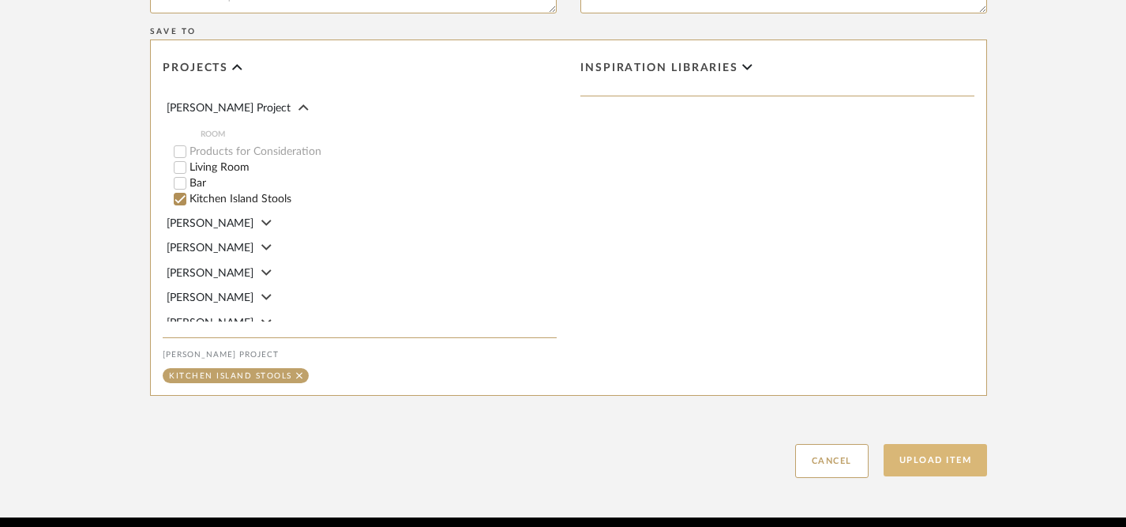
type input "Current Kitchen Photos"
click at [935, 444] on button "Upload Item" at bounding box center [935, 460] width 104 height 32
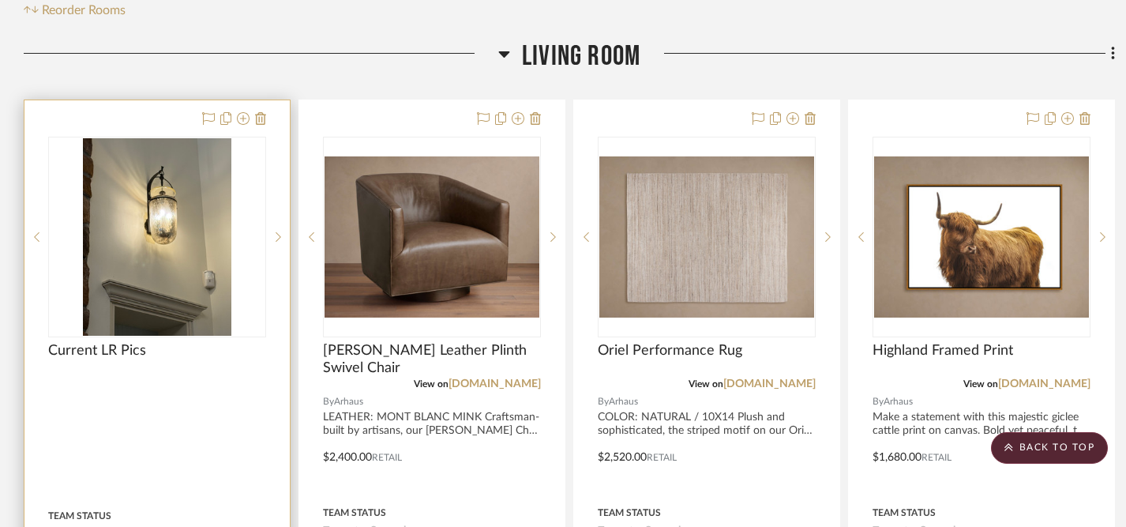
scroll to position [369, 0]
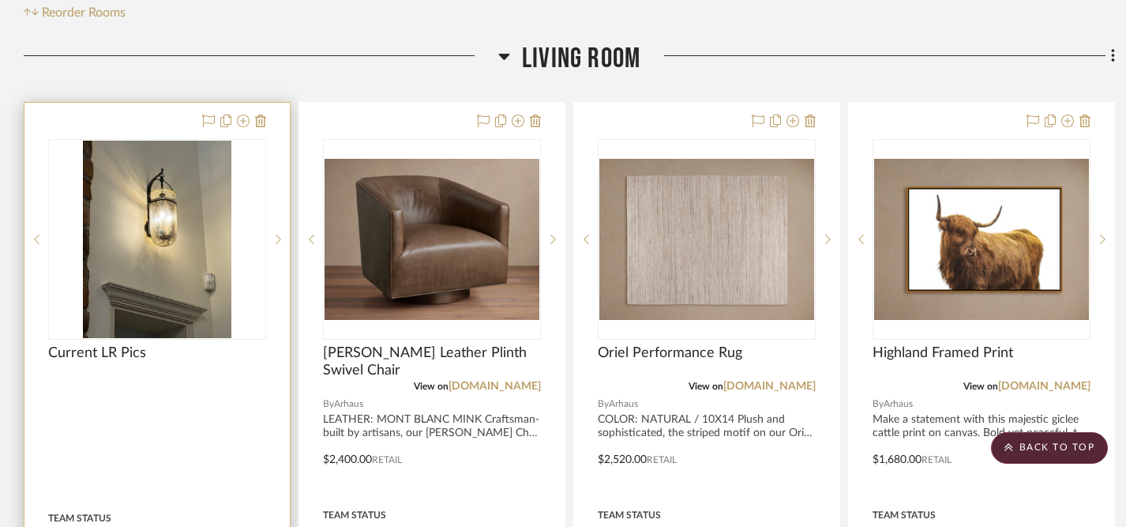
click at [144, 344] on div "Current LR Pics" at bounding box center [157, 361] width 218 height 35
click at [181, 197] on img "0" at bounding box center [157, 239] width 148 height 197
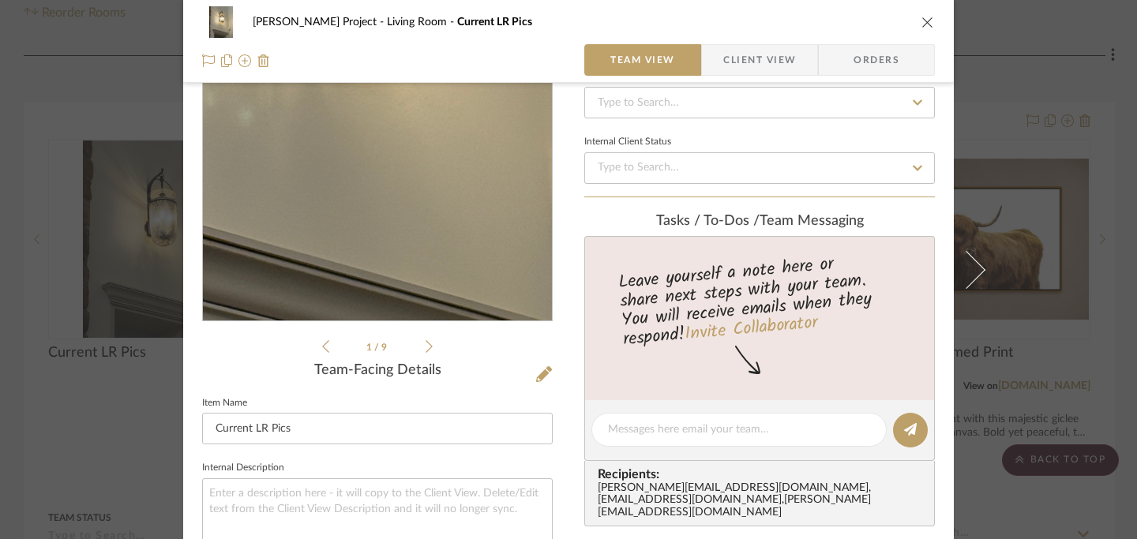
scroll to position [142, 0]
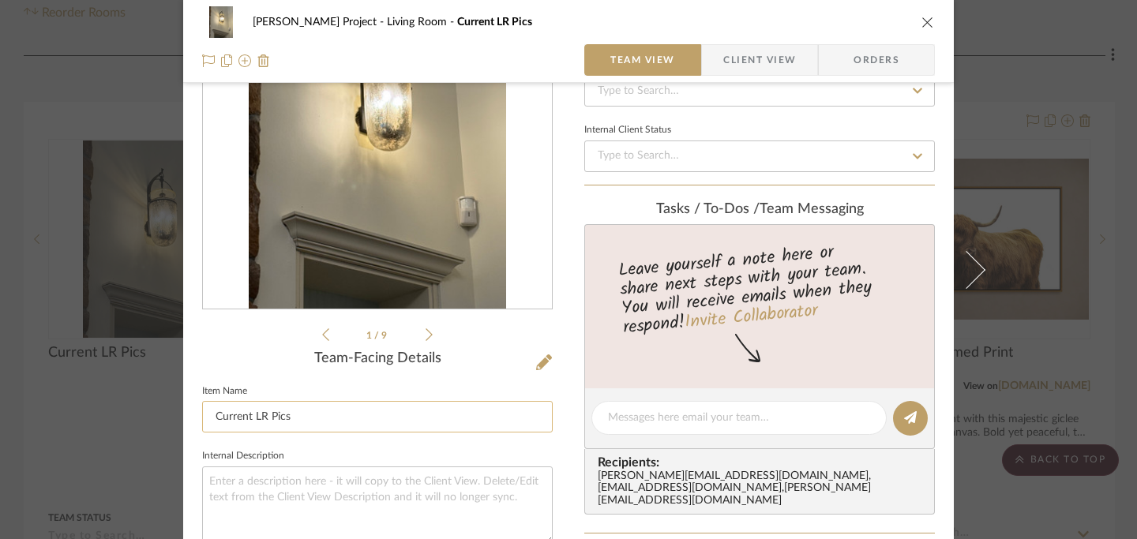
click at [321, 420] on input "Current LR Pics" at bounding box center [377, 417] width 351 height 32
type input "Current LR Photos"
click at [1000, 80] on div "Jeff Priede Project Living Room Current LR Pics Team View Client View Orders 1 …" at bounding box center [568, 269] width 1137 height 539
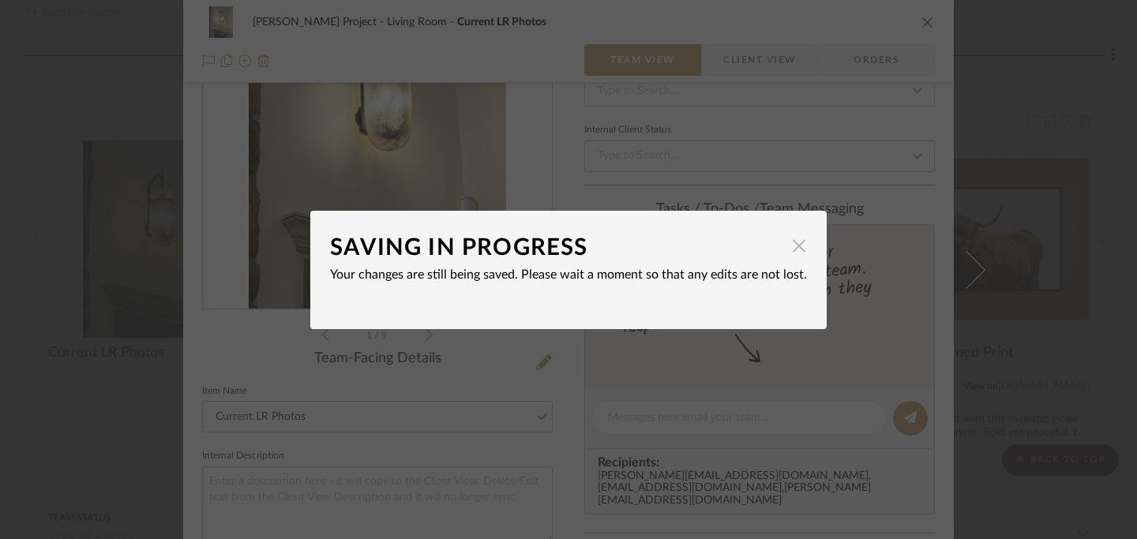
click at [799, 247] on span "button" at bounding box center [799, 247] width 32 height 32
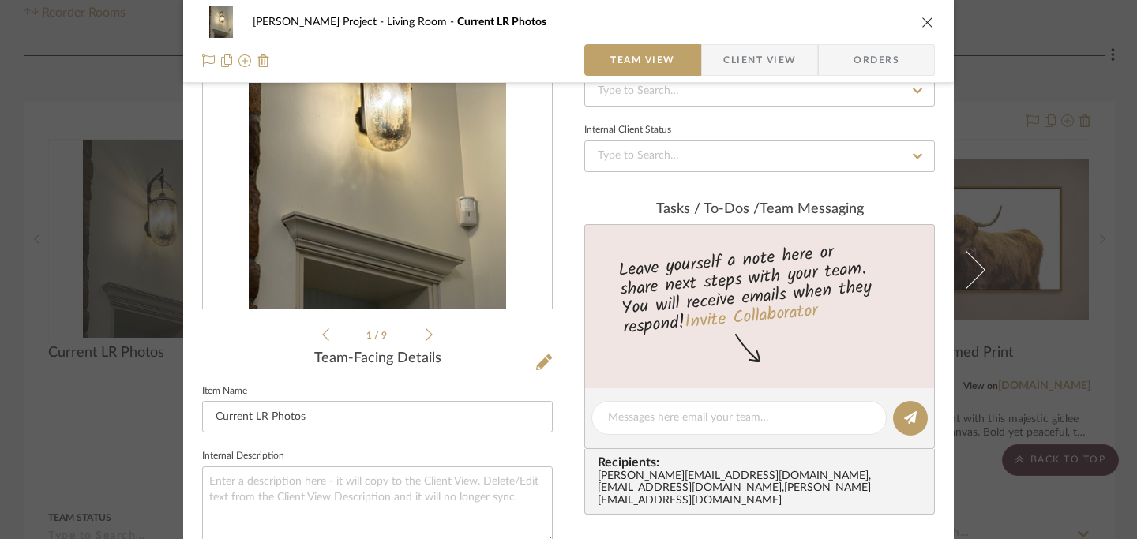
click at [927, 17] on icon "close" at bounding box center [927, 22] width 13 height 13
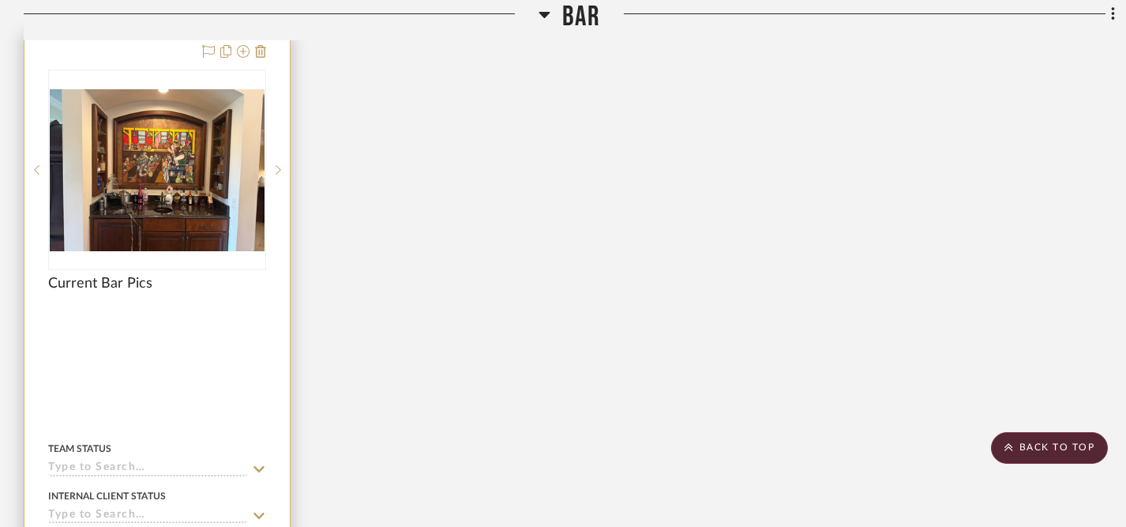
scroll to position [1276, 0]
click at [182, 142] on div at bounding box center [157, 270] width 218 height 399
click at [188, 156] on img "0" at bounding box center [157, 171] width 215 height 161
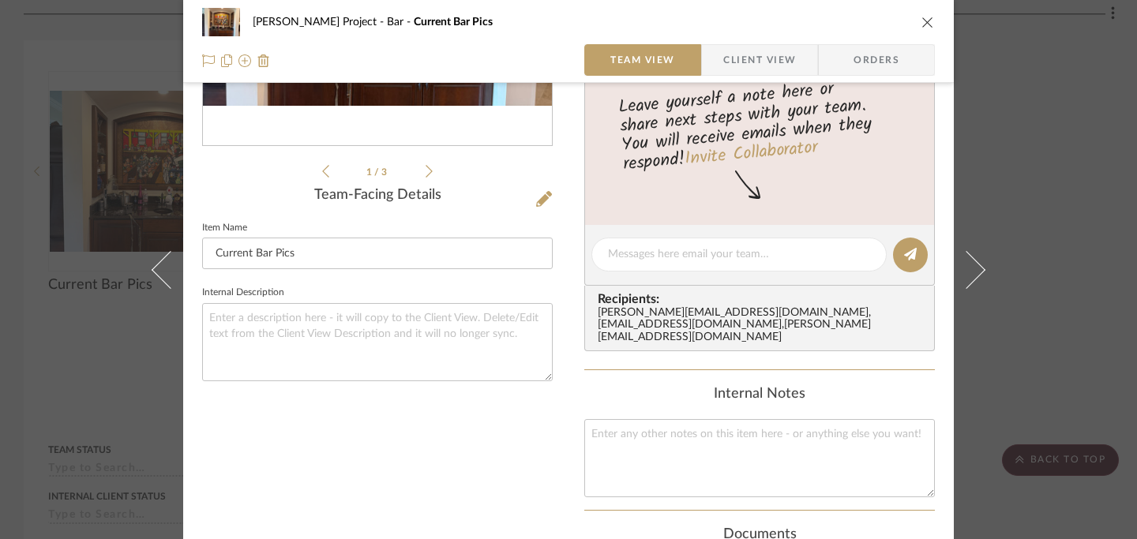
scroll to position [306, 0]
click at [370, 255] on input "Current Bar Pics" at bounding box center [377, 253] width 351 height 32
type input "Current Bar Photos"
click at [444, 450] on div "1 / 3 Team-Facing Details Item Name Current Bar Photos Internal Description" at bounding box center [377, 284] width 351 height 967
click at [921, 24] on icon "close" at bounding box center [927, 22] width 13 height 13
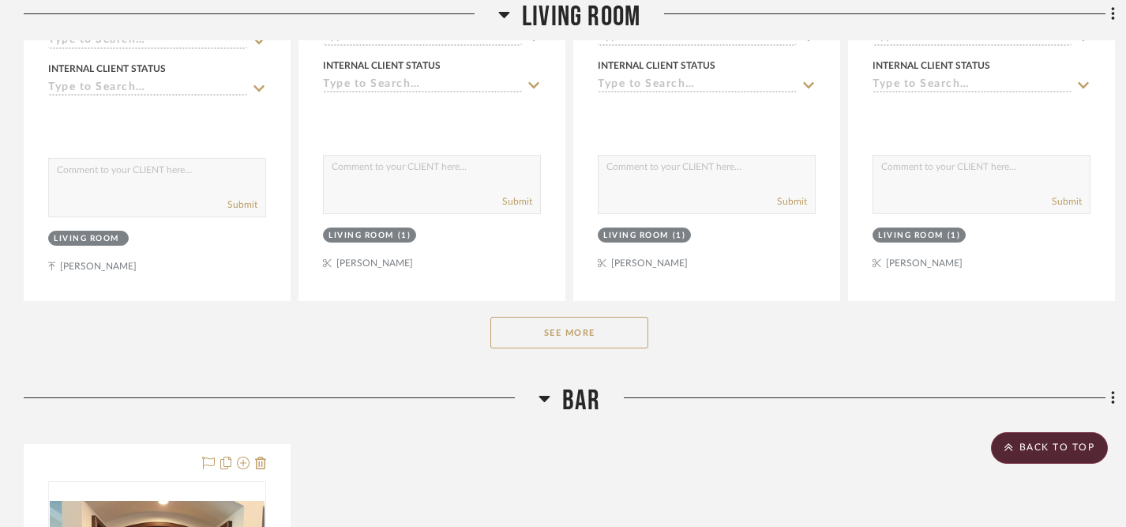
scroll to position [869, 0]
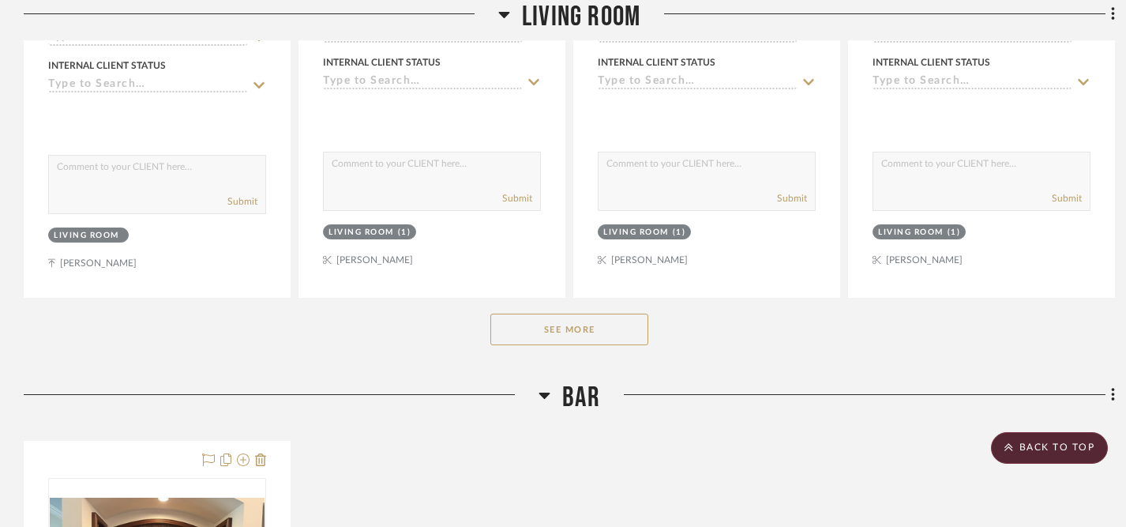
click at [549, 313] on button "See More" at bounding box center [569, 329] width 158 height 32
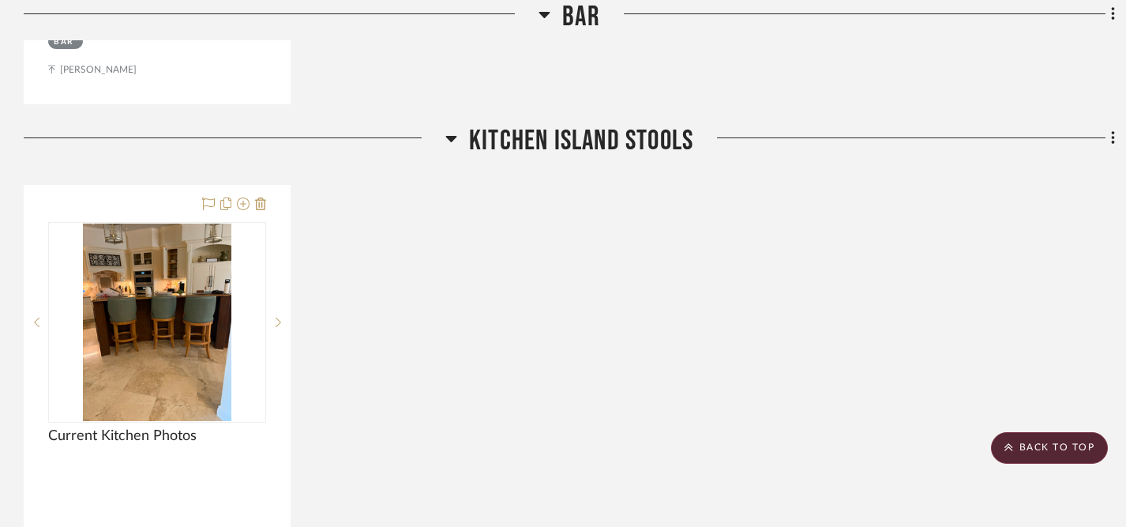
scroll to position [4679, 0]
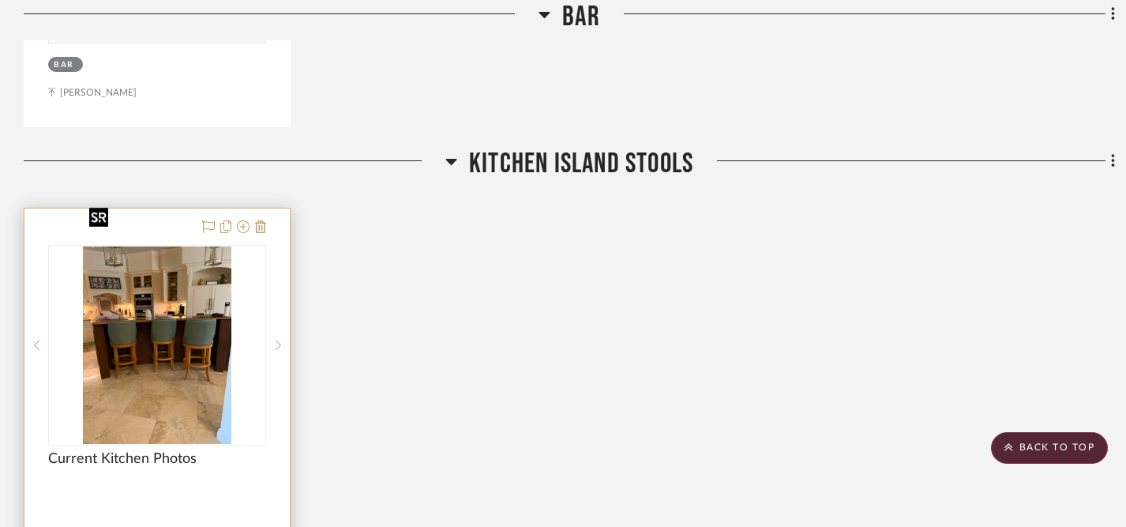
click at [0, 0] on img at bounding box center [0, 0] width 0 height 0
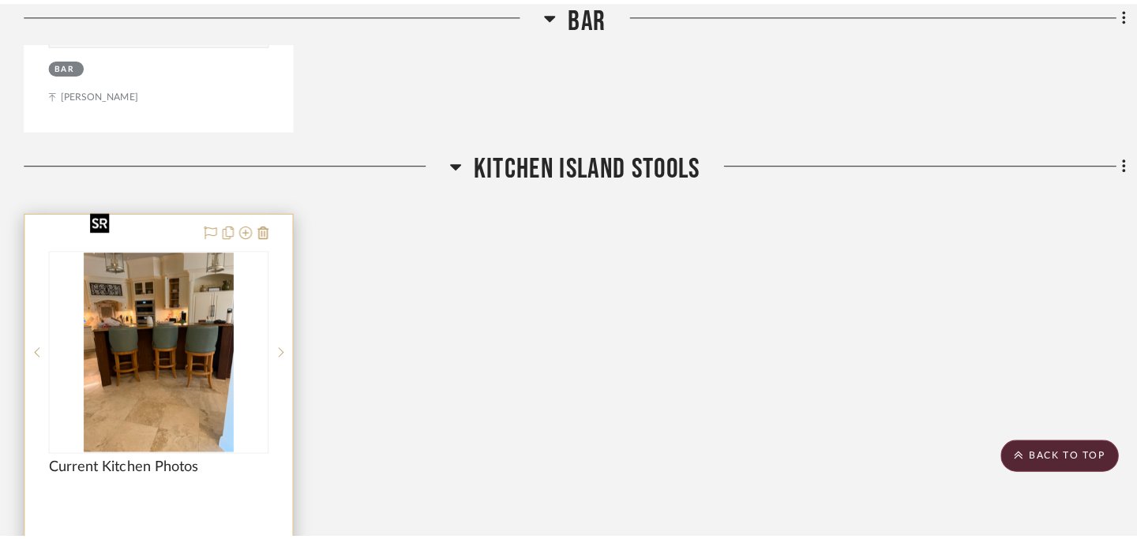
scroll to position [0, 0]
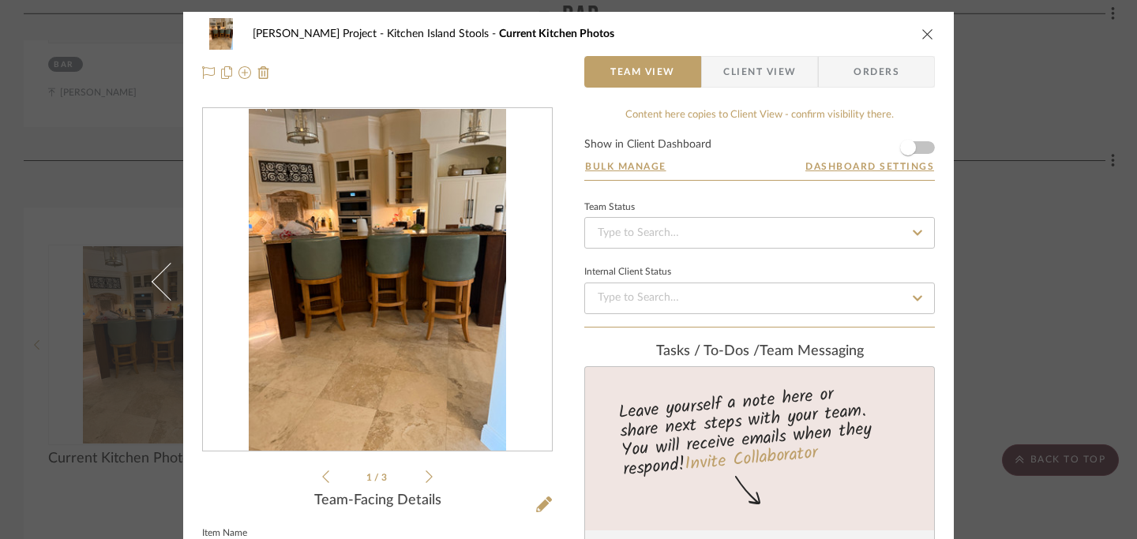
click at [425, 478] on icon at bounding box center [428, 477] width 7 height 14
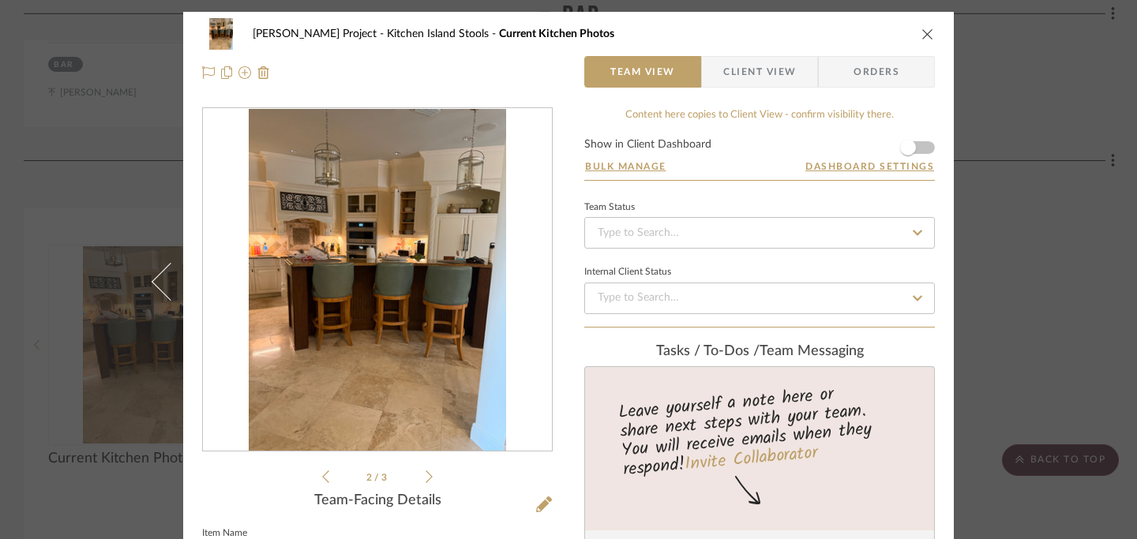
click at [425, 478] on icon at bounding box center [428, 477] width 7 height 14
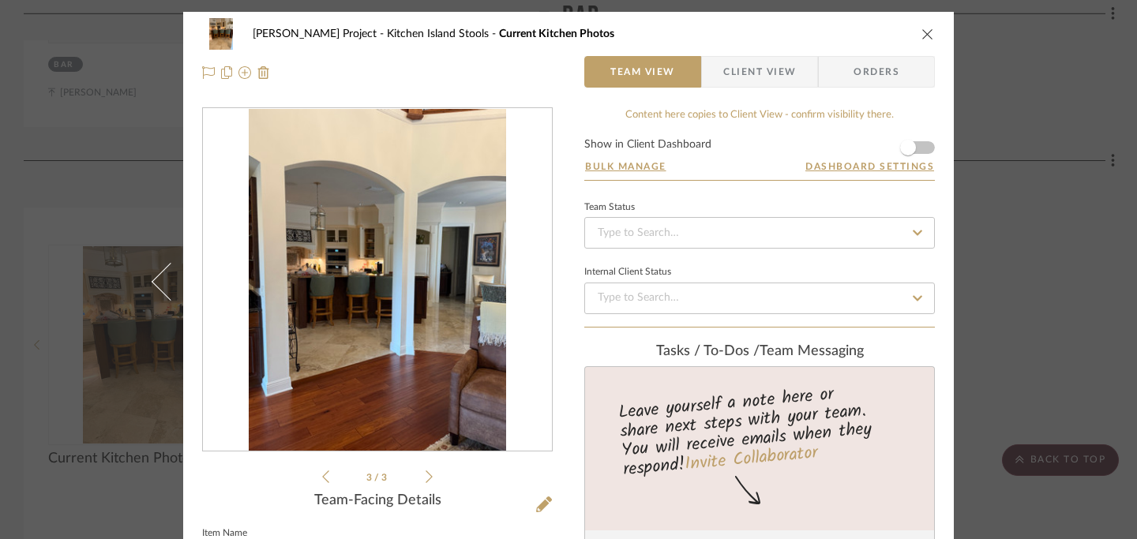
click at [425, 478] on icon at bounding box center [428, 477] width 7 height 14
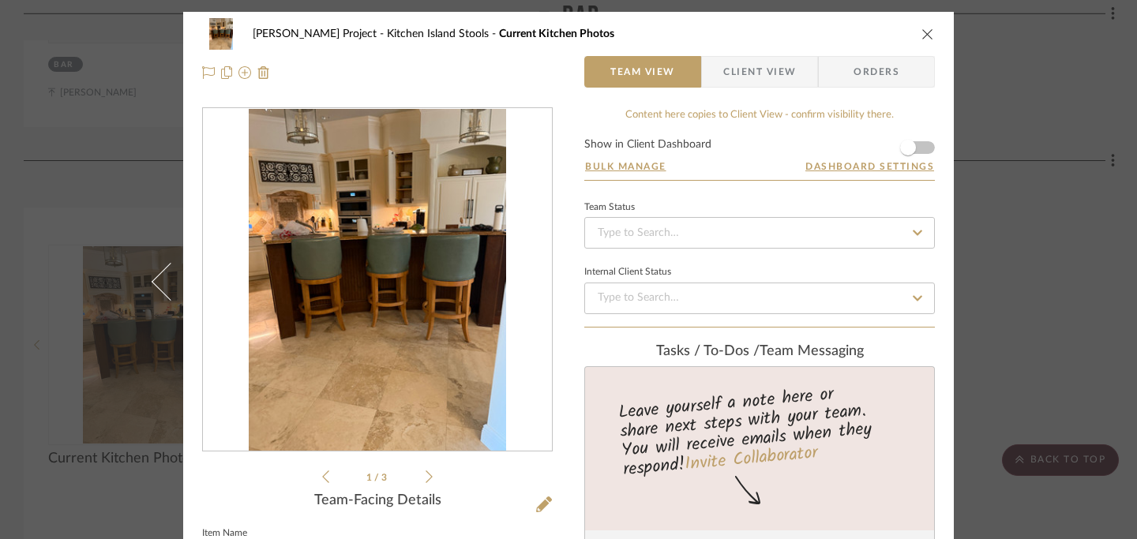
click at [924, 31] on icon "close" at bounding box center [927, 34] width 13 height 13
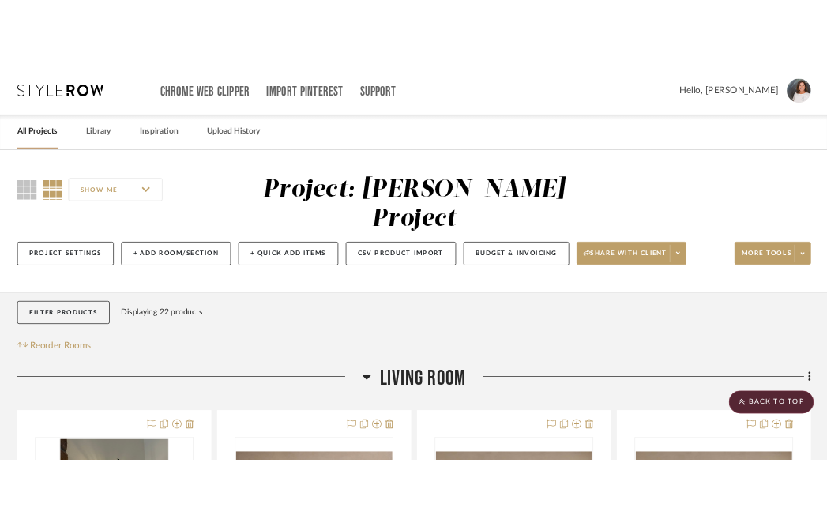
scroll to position [4679, 0]
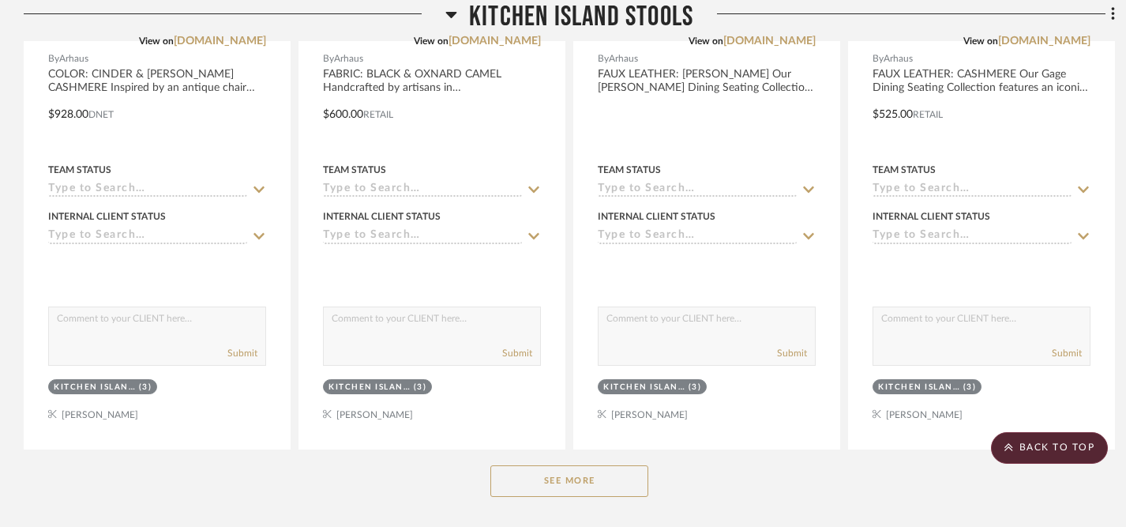
scroll to position [2320, 0]
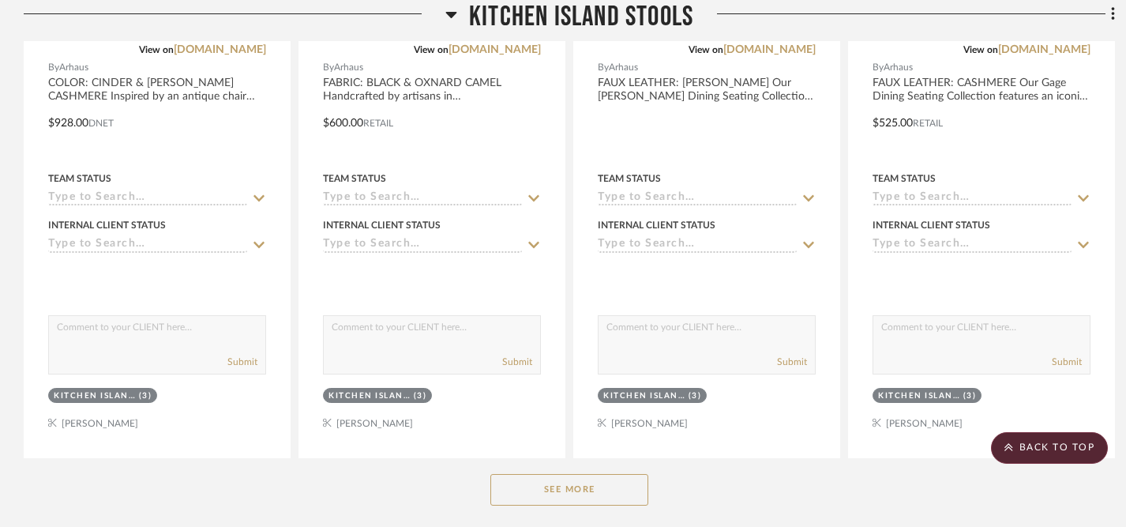
click at [573, 474] on button "See More" at bounding box center [569, 490] width 158 height 32
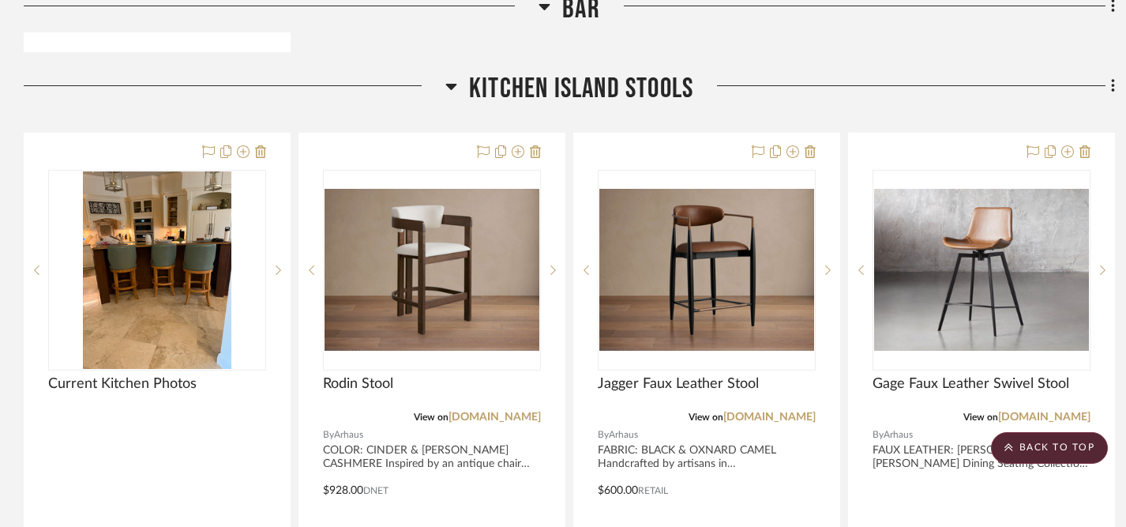
scroll to position [1952, 0]
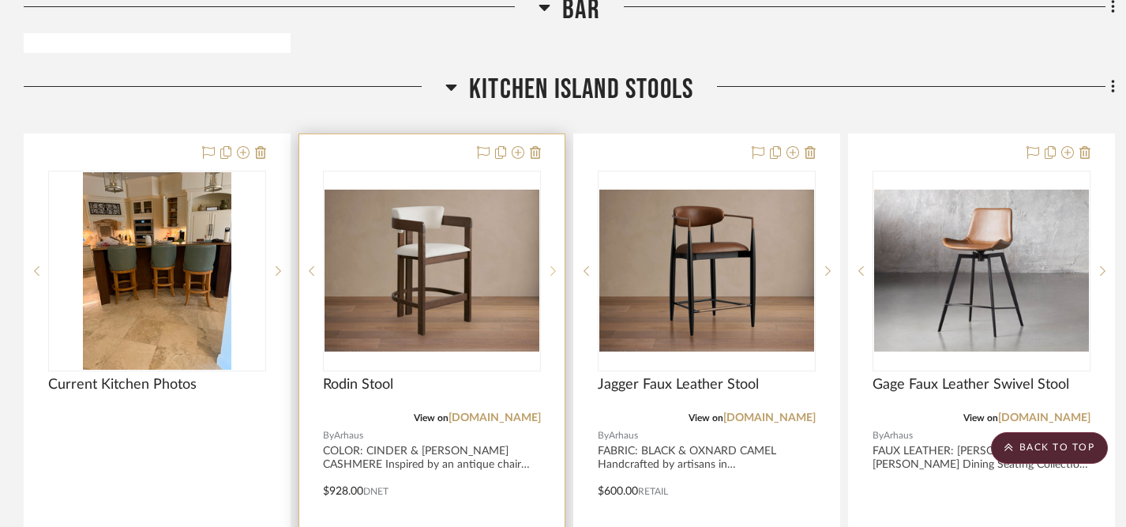
click at [552, 265] on icon at bounding box center [553, 269] width 6 height 9
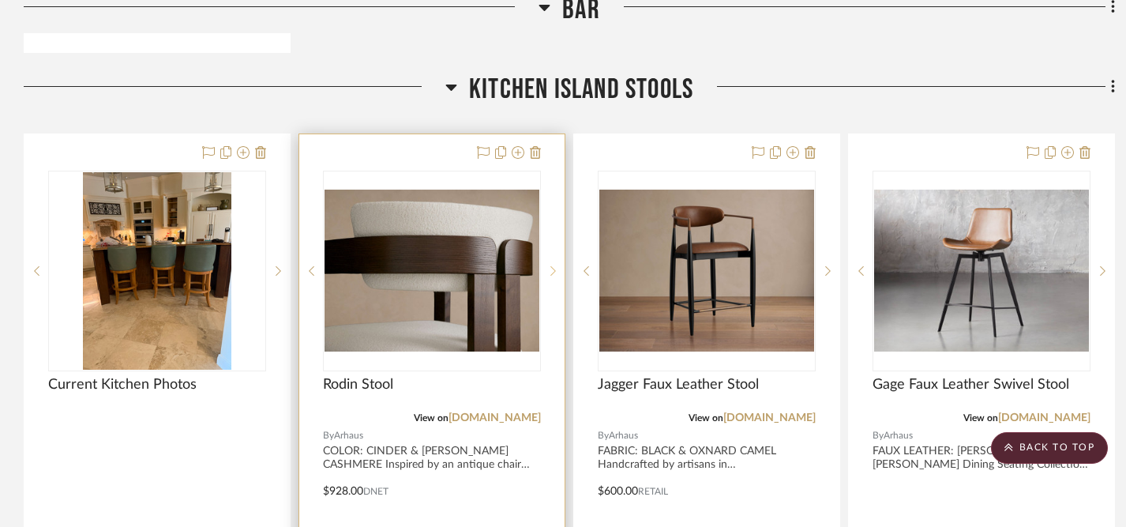
click at [552, 265] on icon at bounding box center [553, 269] width 6 height 9
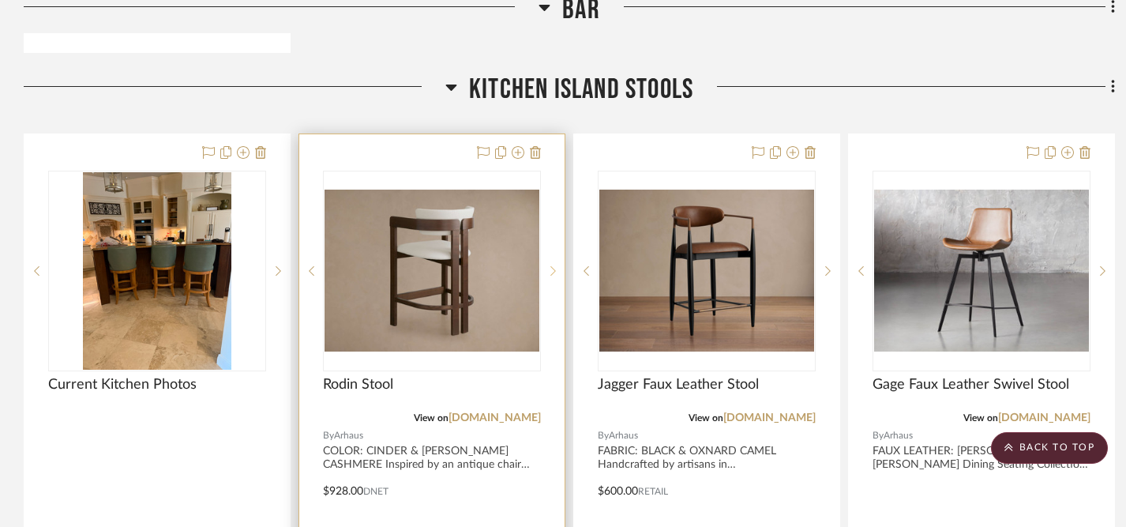
click at [552, 265] on icon at bounding box center [553, 269] width 6 height 9
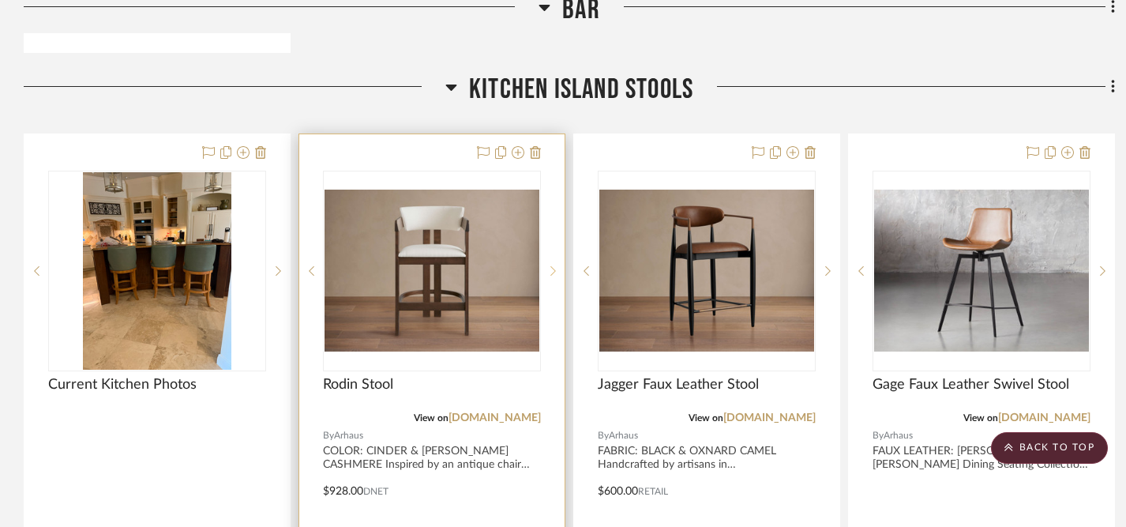
click at [552, 265] on icon at bounding box center [553, 269] width 6 height 9
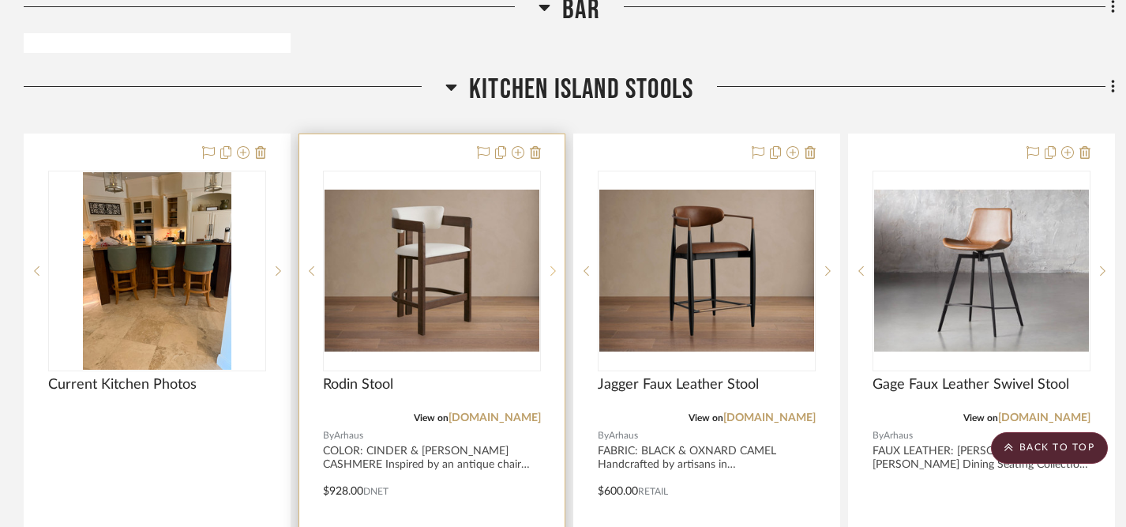
click at [552, 265] on icon at bounding box center [553, 269] width 6 height 9
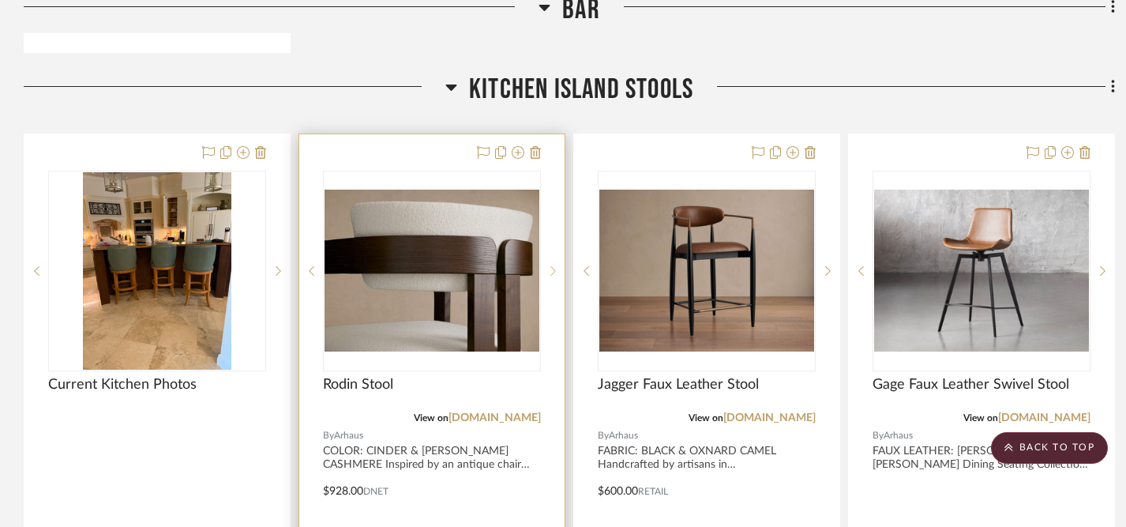
click at [552, 265] on icon at bounding box center [553, 269] width 6 height 9
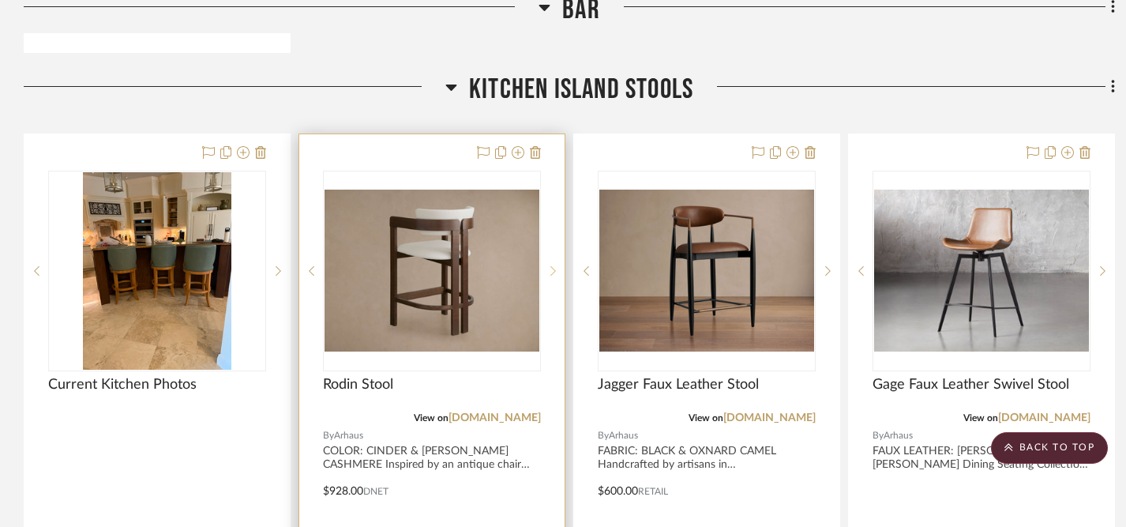
click at [552, 265] on icon at bounding box center [553, 269] width 6 height 9
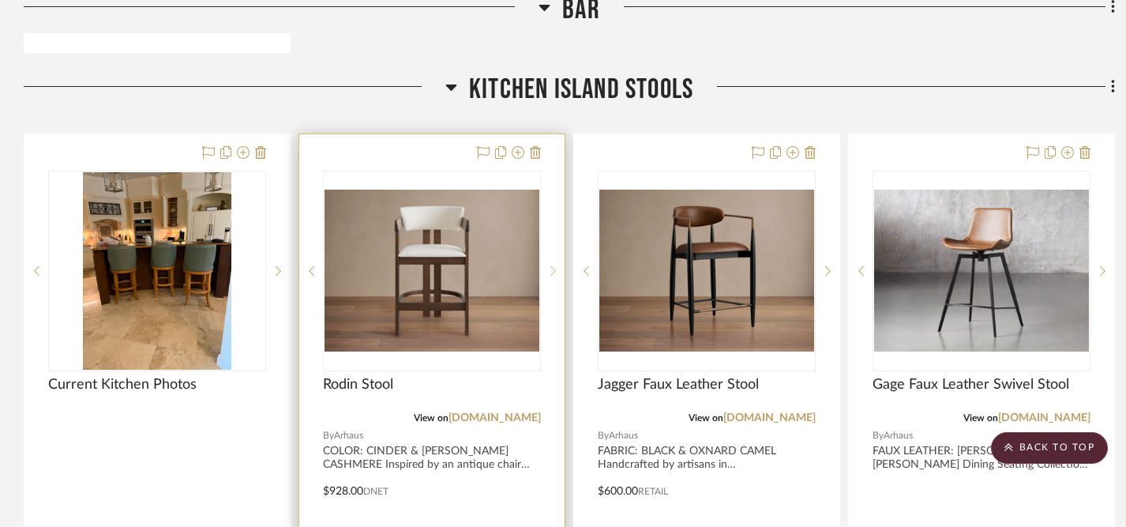
click at [552, 265] on icon at bounding box center [553, 269] width 6 height 9
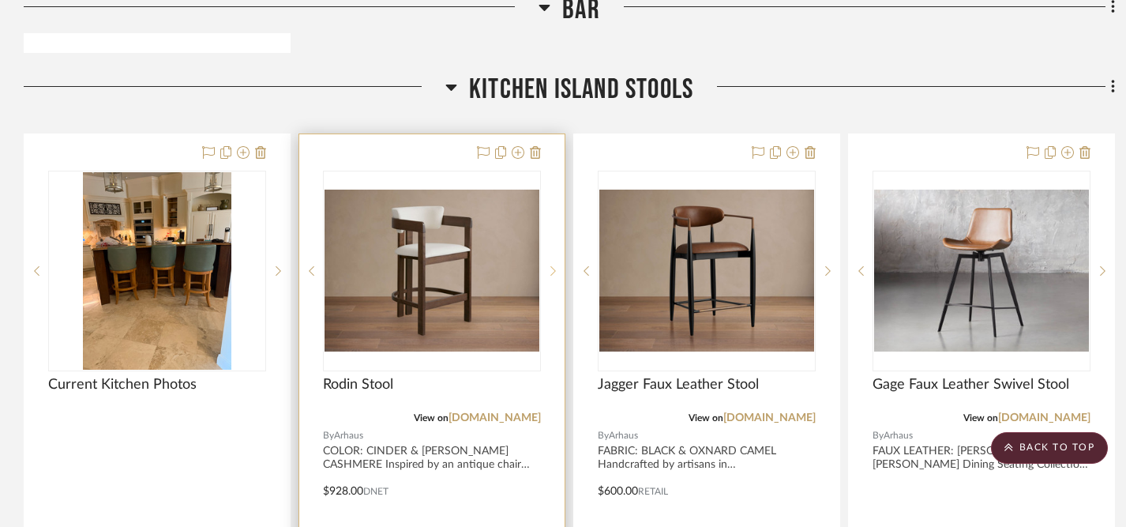
click at [552, 265] on icon at bounding box center [553, 269] width 6 height 9
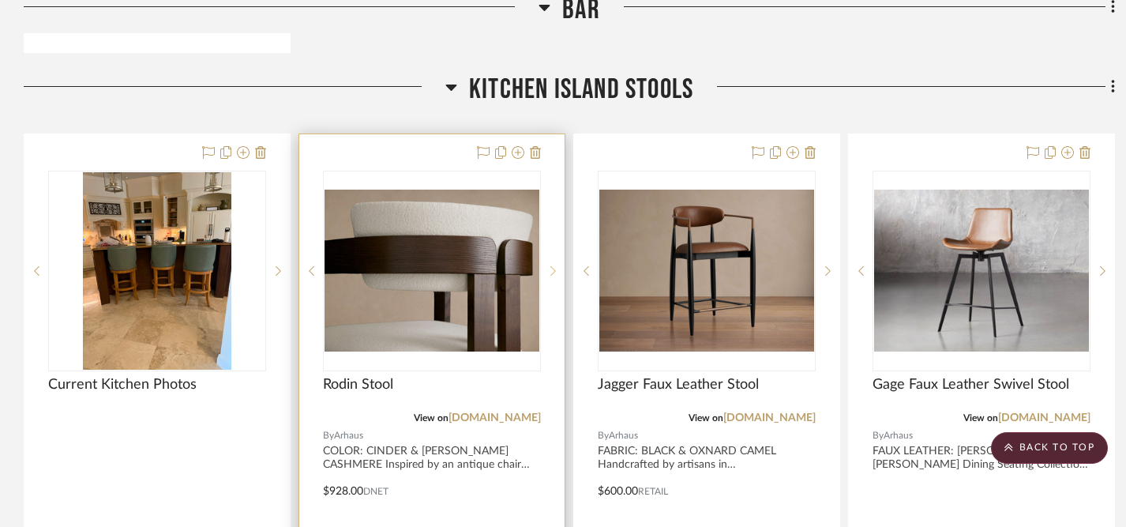
click at [552, 265] on icon at bounding box center [553, 269] width 6 height 9
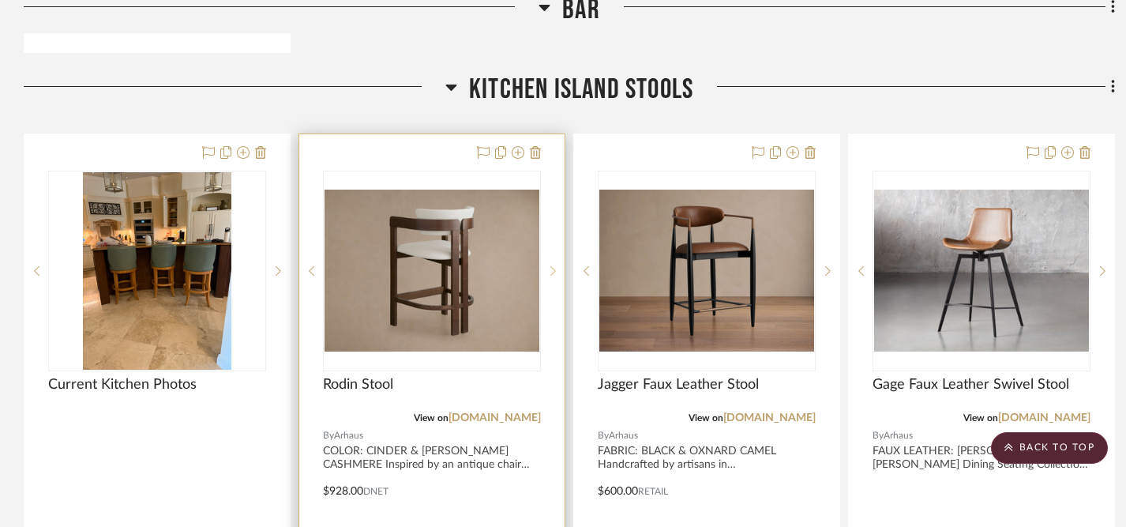
click at [552, 265] on icon at bounding box center [553, 269] width 6 height 9
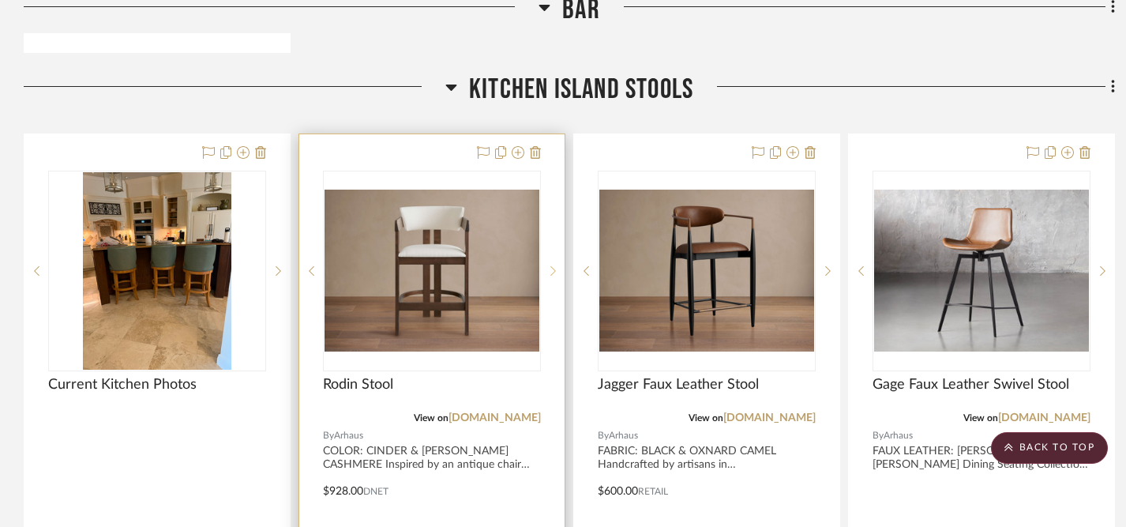
click at [552, 265] on icon at bounding box center [553, 269] width 6 height 9
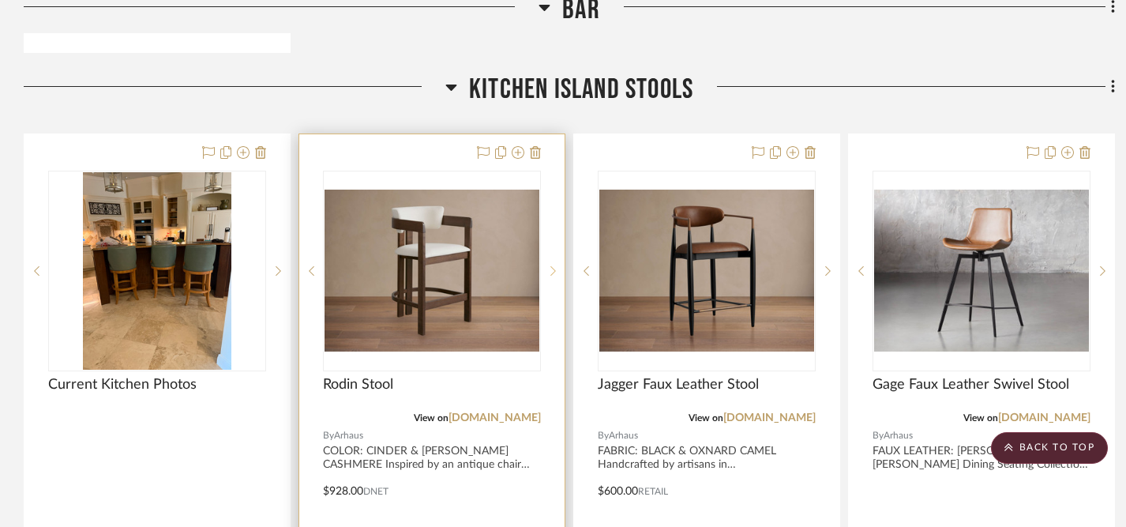
click at [552, 265] on icon at bounding box center [553, 269] width 6 height 9
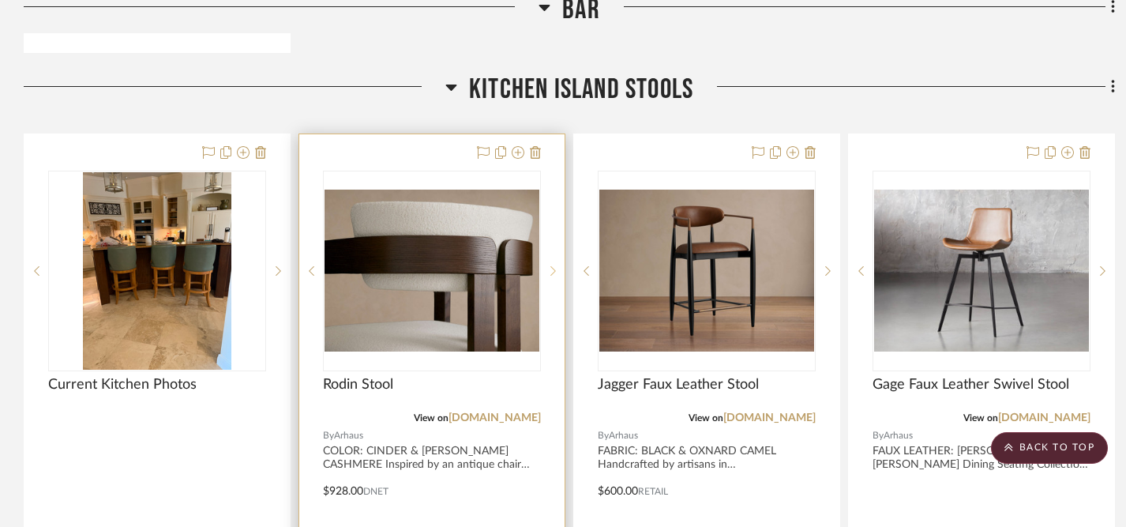
click at [552, 265] on icon at bounding box center [553, 269] width 6 height 9
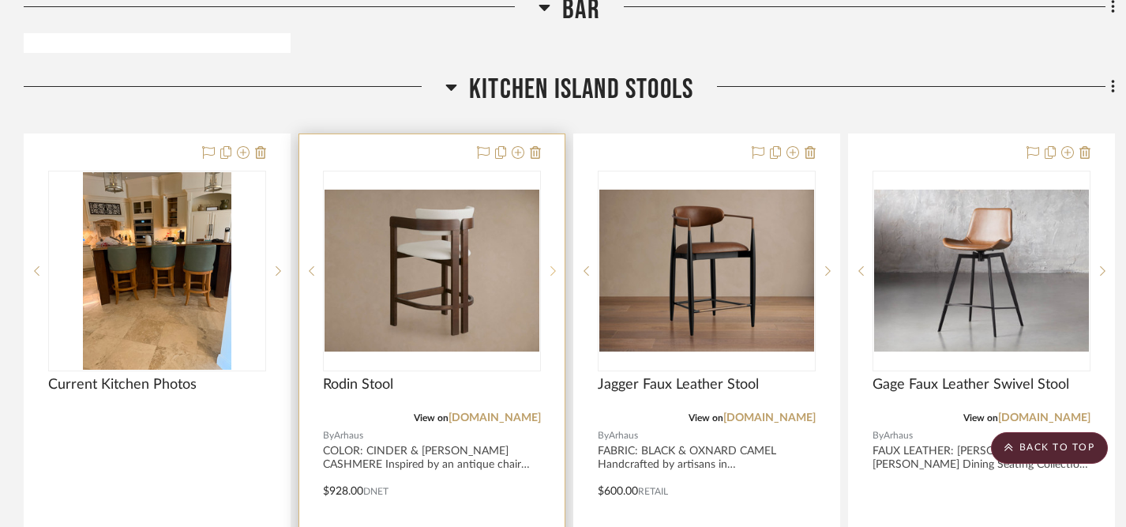
click at [552, 265] on icon at bounding box center [553, 269] width 6 height 9
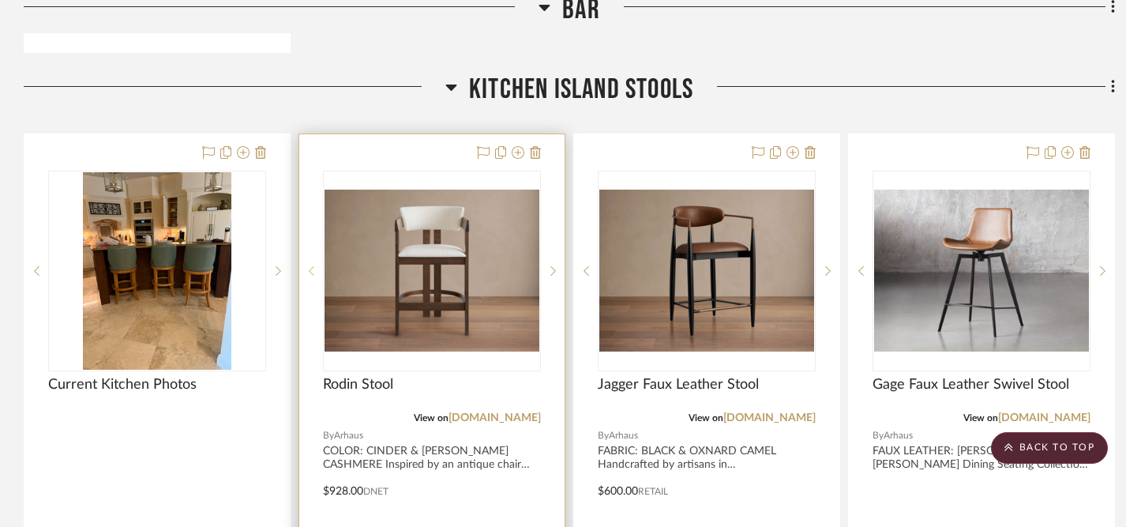
click at [315, 265] on sr-prev-btn at bounding box center [311, 270] width 24 height 11
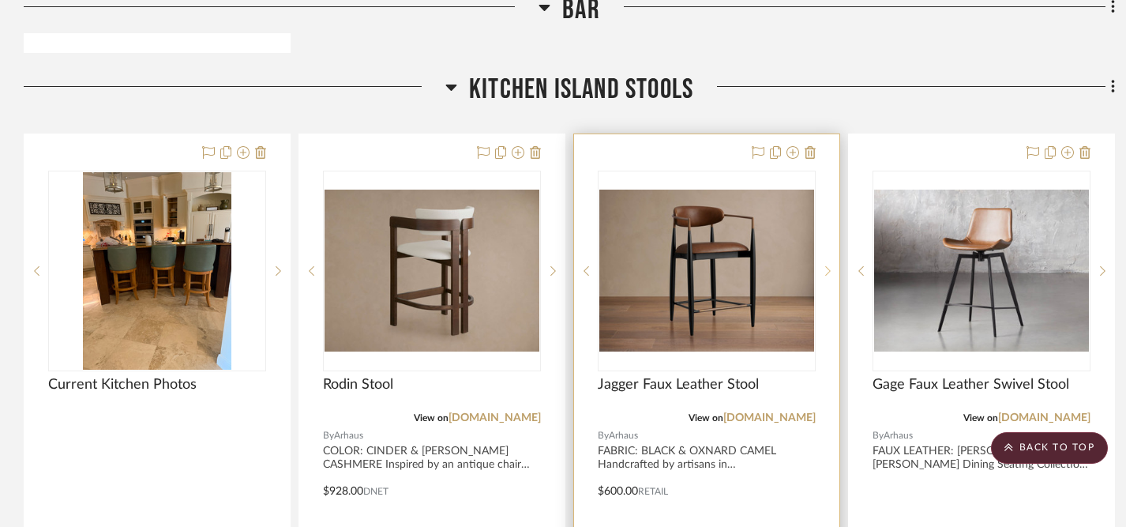
click at [823, 265] on sr-next-btn at bounding box center [827, 270] width 24 height 11
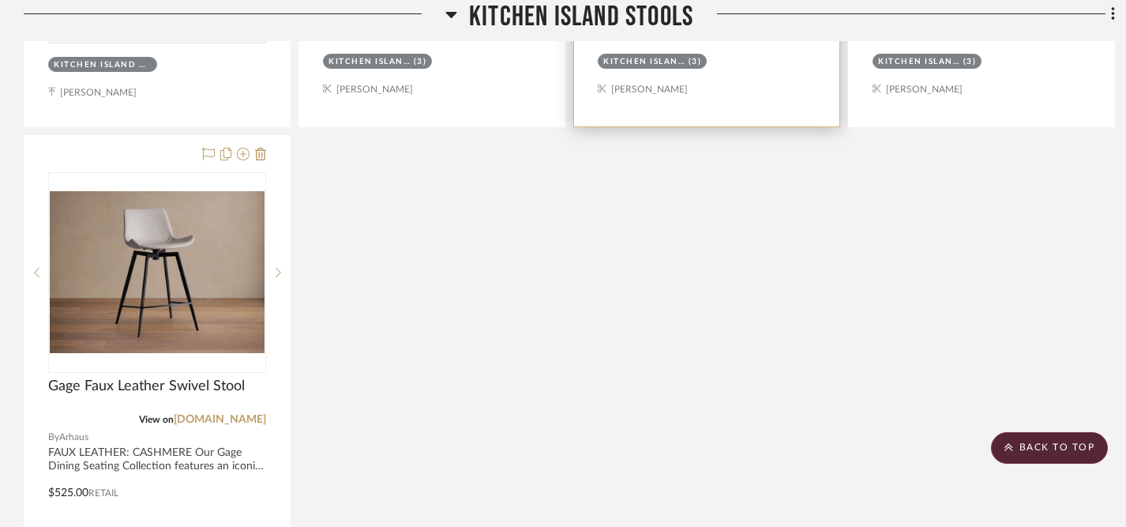
scroll to position [2679, 0]
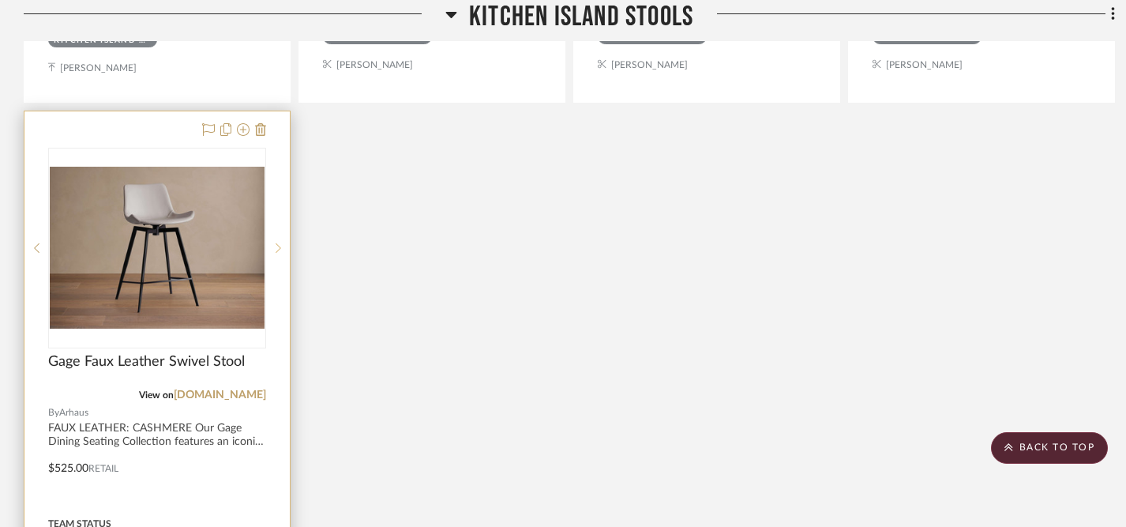
click at [279, 242] on icon at bounding box center [279, 247] width 6 height 11
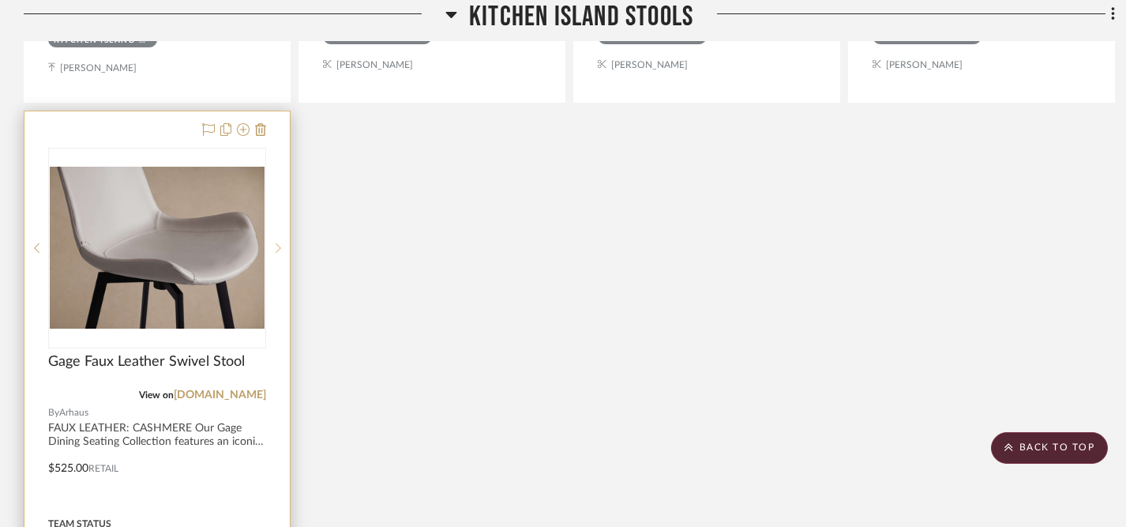
click at [279, 242] on icon at bounding box center [279, 247] width 6 height 11
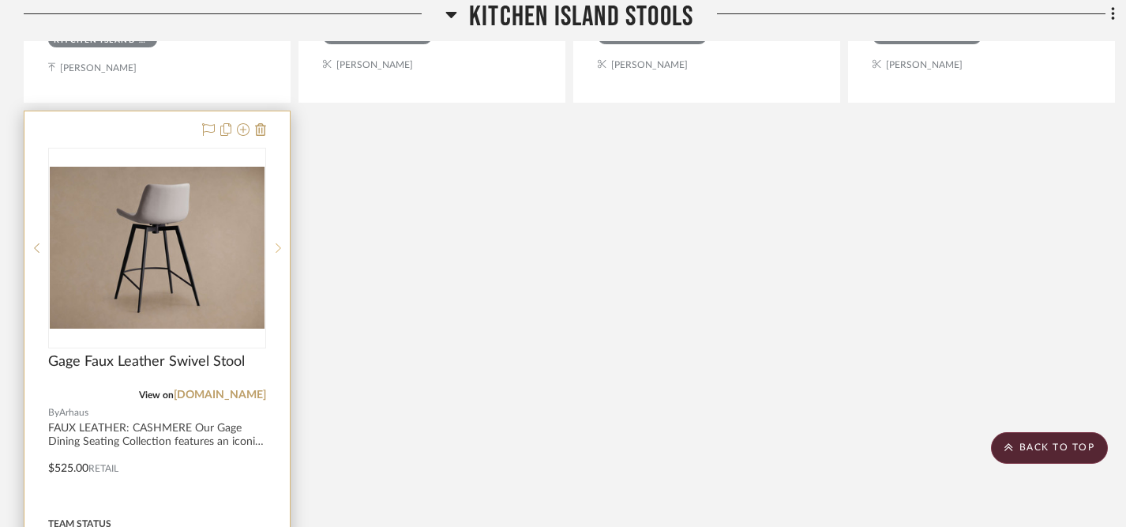
click at [279, 242] on icon at bounding box center [279, 247] width 6 height 11
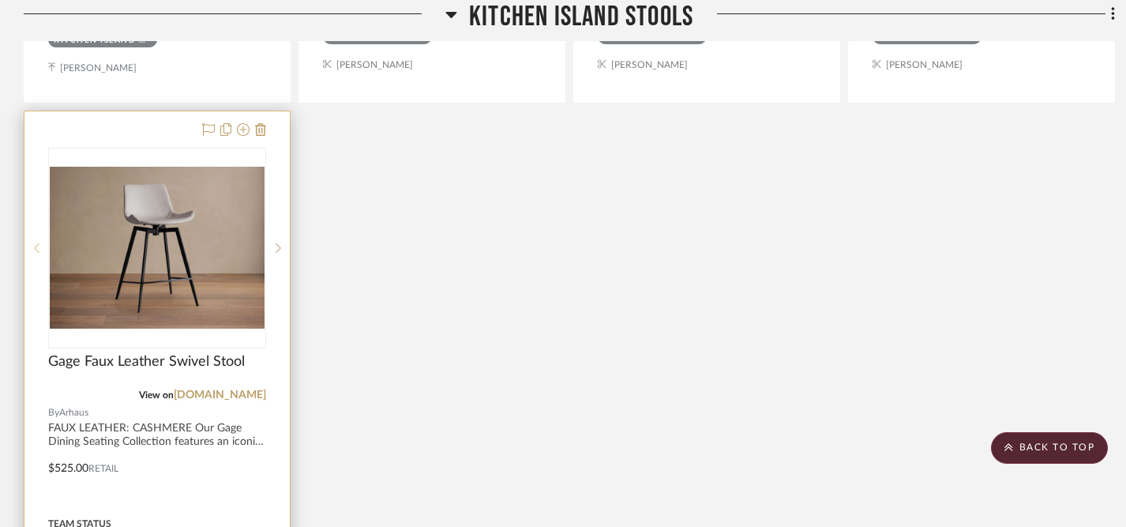
click at [38, 242] on icon at bounding box center [37, 247] width 6 height 11
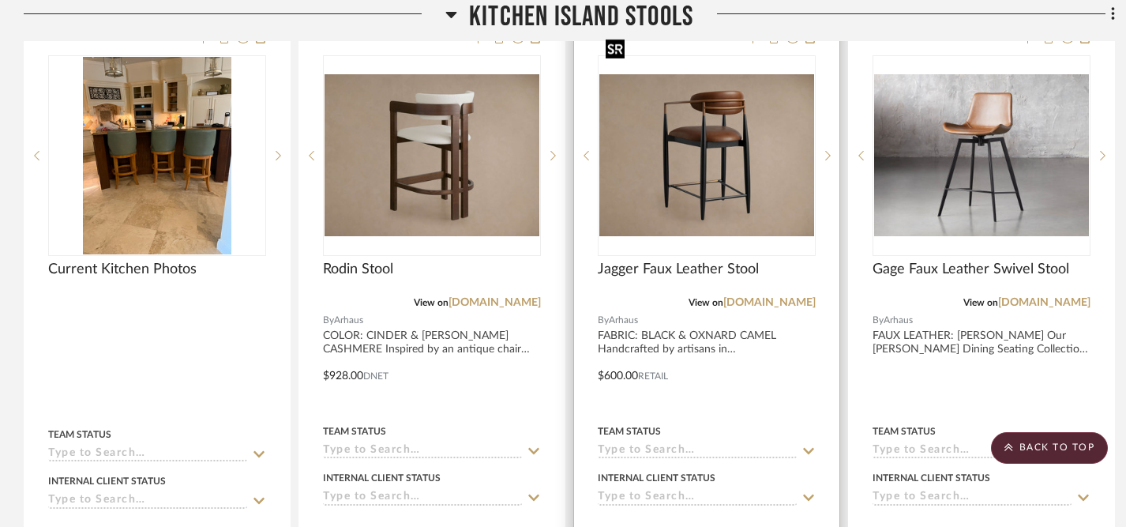
scroll to position [2075, 0]
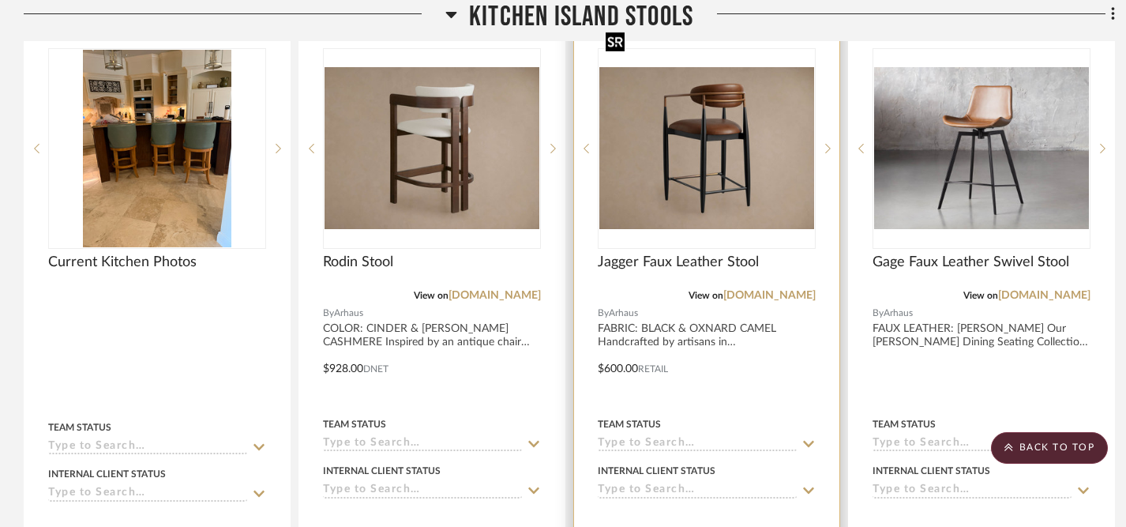
click at [664, 146] on img "1" at bounding box center [706, 147] width 215 height 161
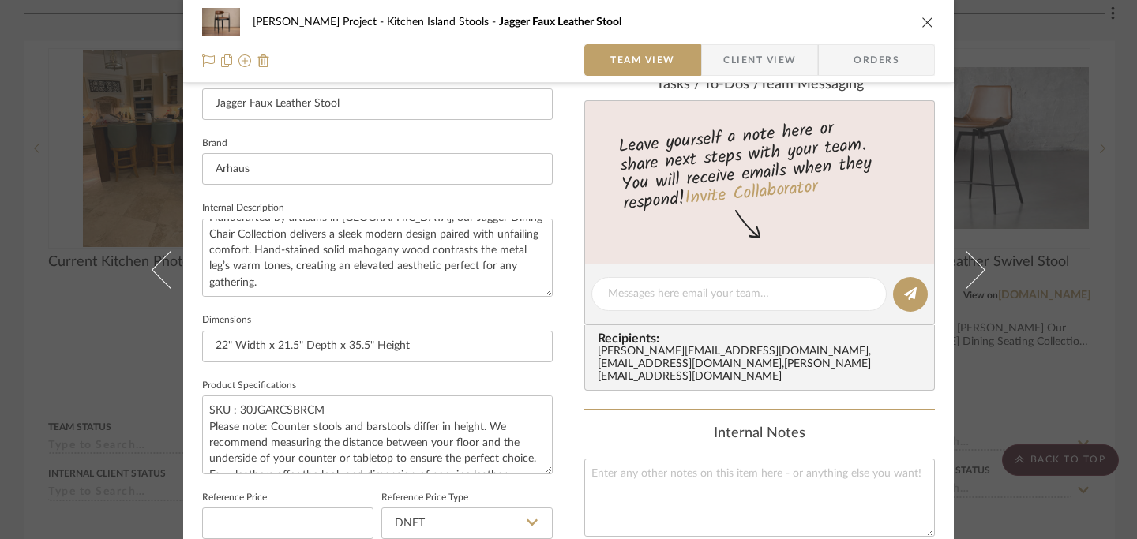
scroll to position [470, 0]
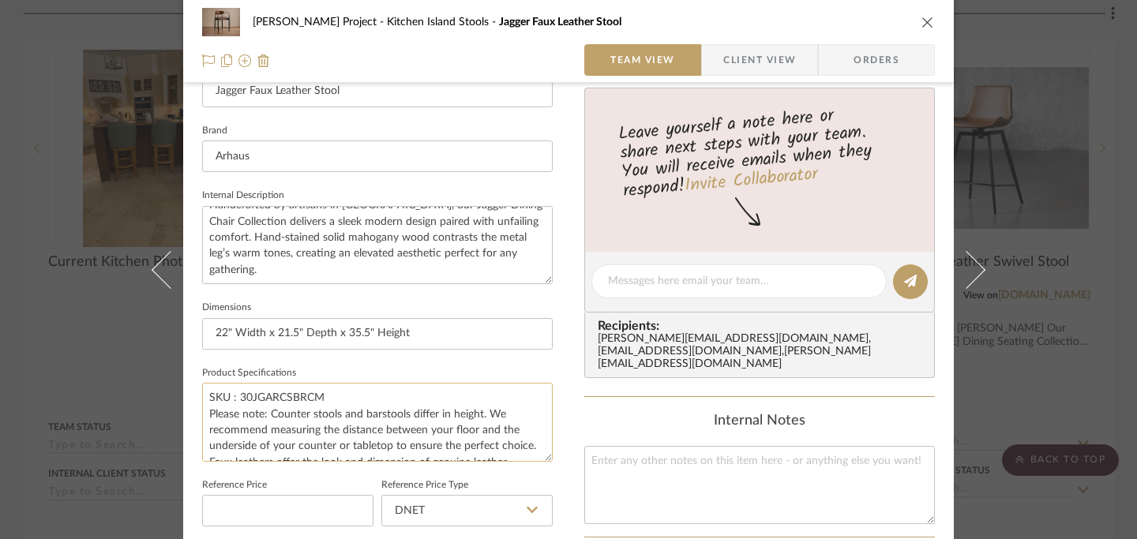
click at [204, 396] on textarea "SKU : 30JGARCSBRCM Please note: Counter stools and barstools differ in height. …" at bounding box center [377, 422] width 351 height 78
drag, startPoint x: 204, startPoint y: 396, endPoint x: 323, endPoint y: 392, distance: 119.3
click at [323, 392] on textarea "SKU : 30JGARCSBRCM Please note: Counter stools and barstools differ in height. …" at bounding box center [377, 422] width 351 height 78
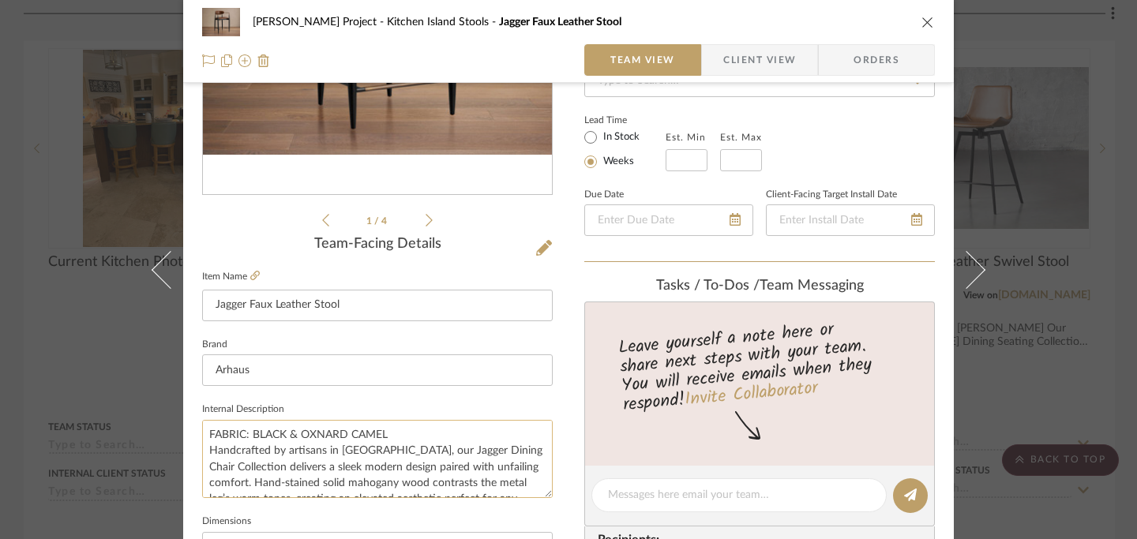
scroll to position [252, 0]
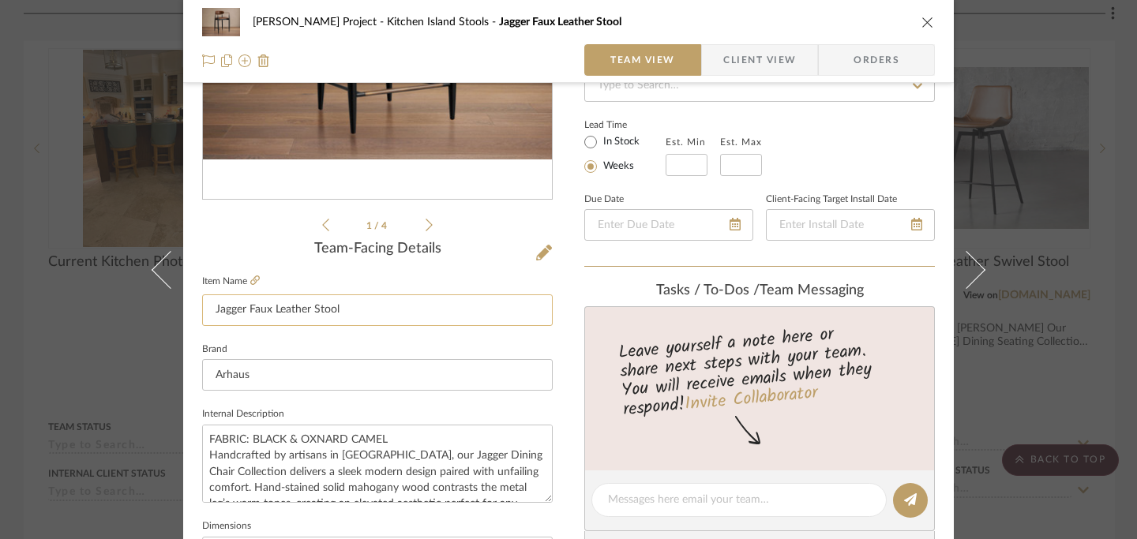
drag, startPoint x: 207, startPoint y: 309, endPoint x: 392, endPoint y: 314, distance: 185.6
click at [392, 314] on input "Jagger Faux Leather Stool" at bounding box center [377, 310] width 351 height 32
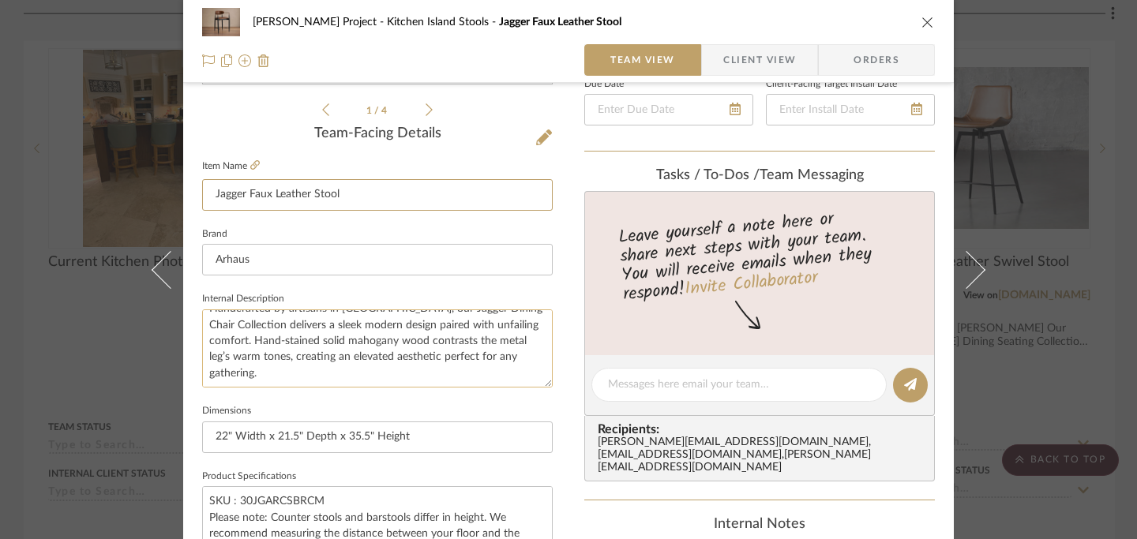
scroll to position [394, 0]
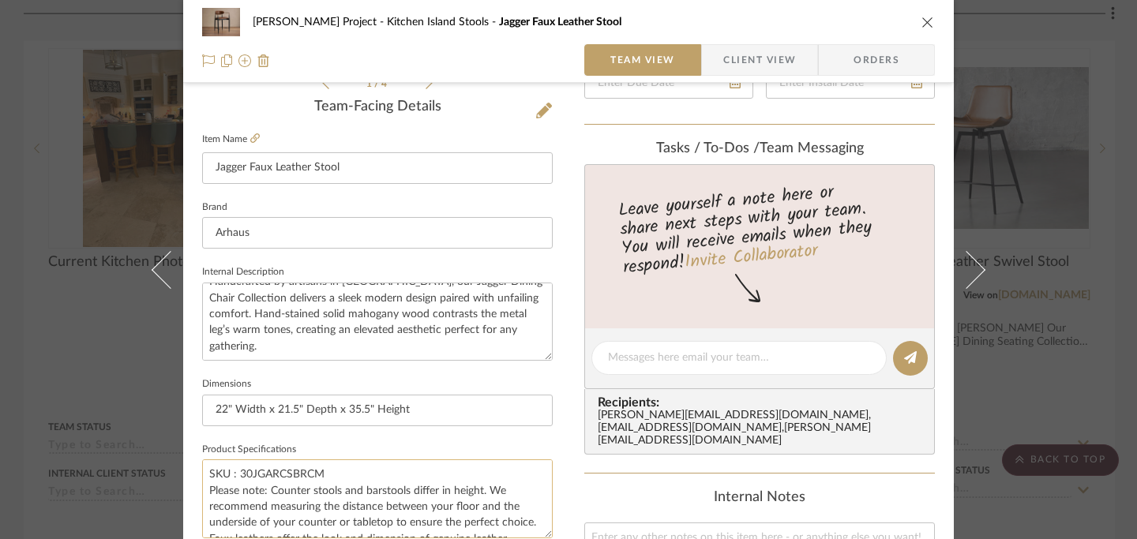
drag, startPoint x: 203, startPoint y: 470, endPoint x: 332, endPoint y: 468, distance: 128.7
click at [332, 468] on textarea "SKU : 30JGARCSBRCM Please note: Counter stools and barstools differ in height. …" at bounding box center [377, 498] width 351 height 78
